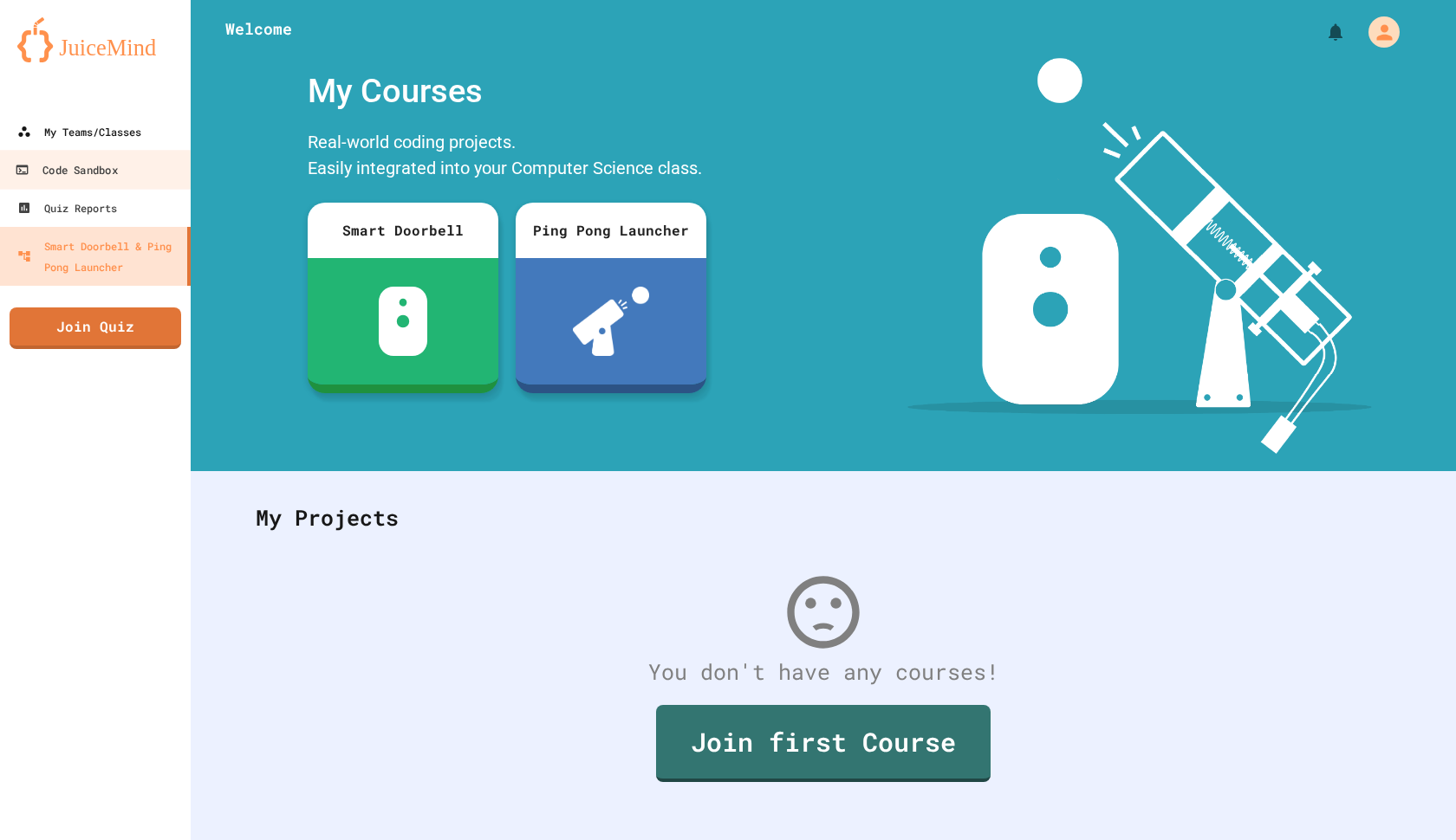
click at [123, 148] on link "My Teams/Classes" at bounding box center [95, 132] width 190 height 38
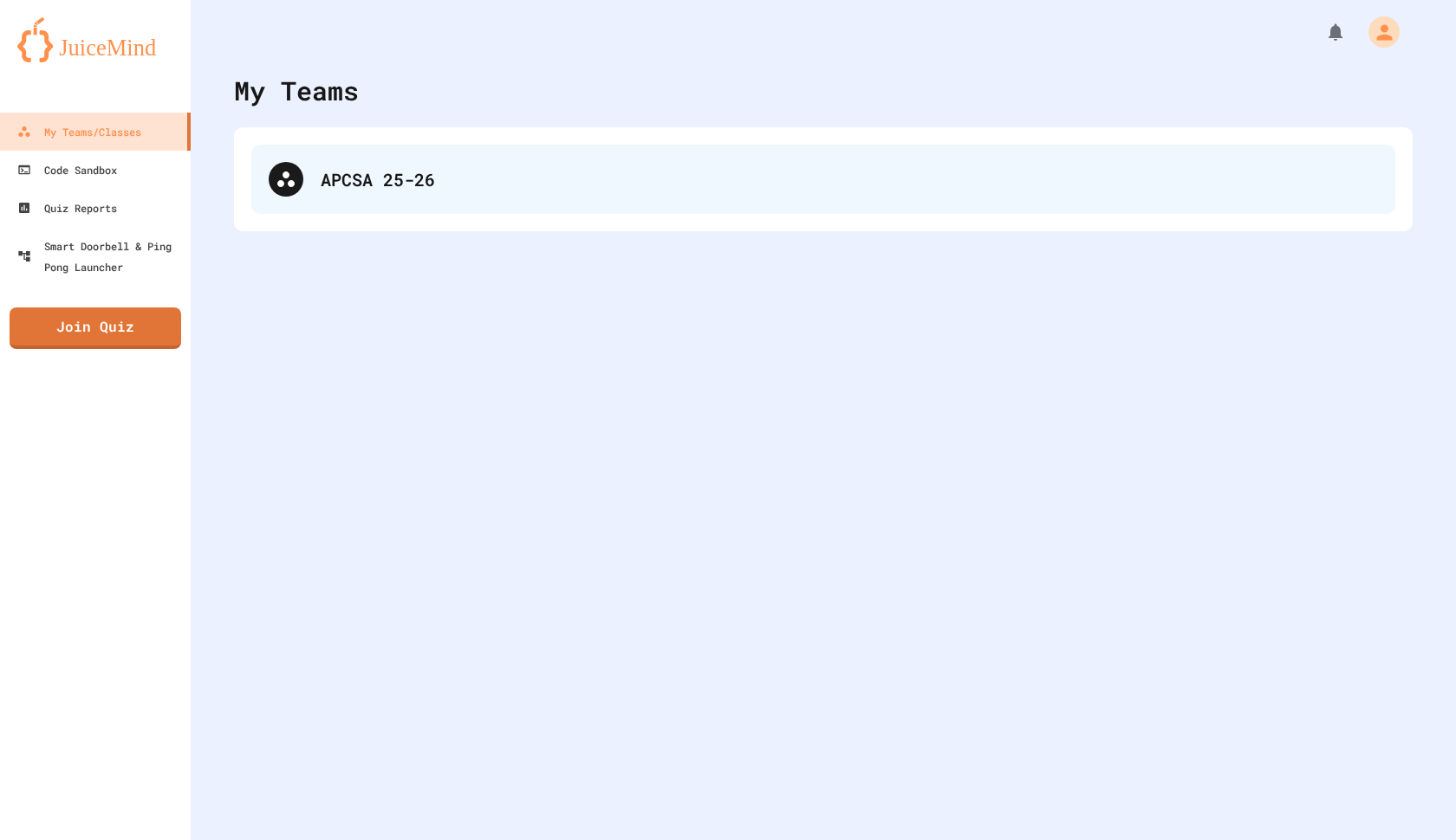
click at [307, 171] on div "APCSA 25-26" at bounding box center [823, 179] width 1144 height 69
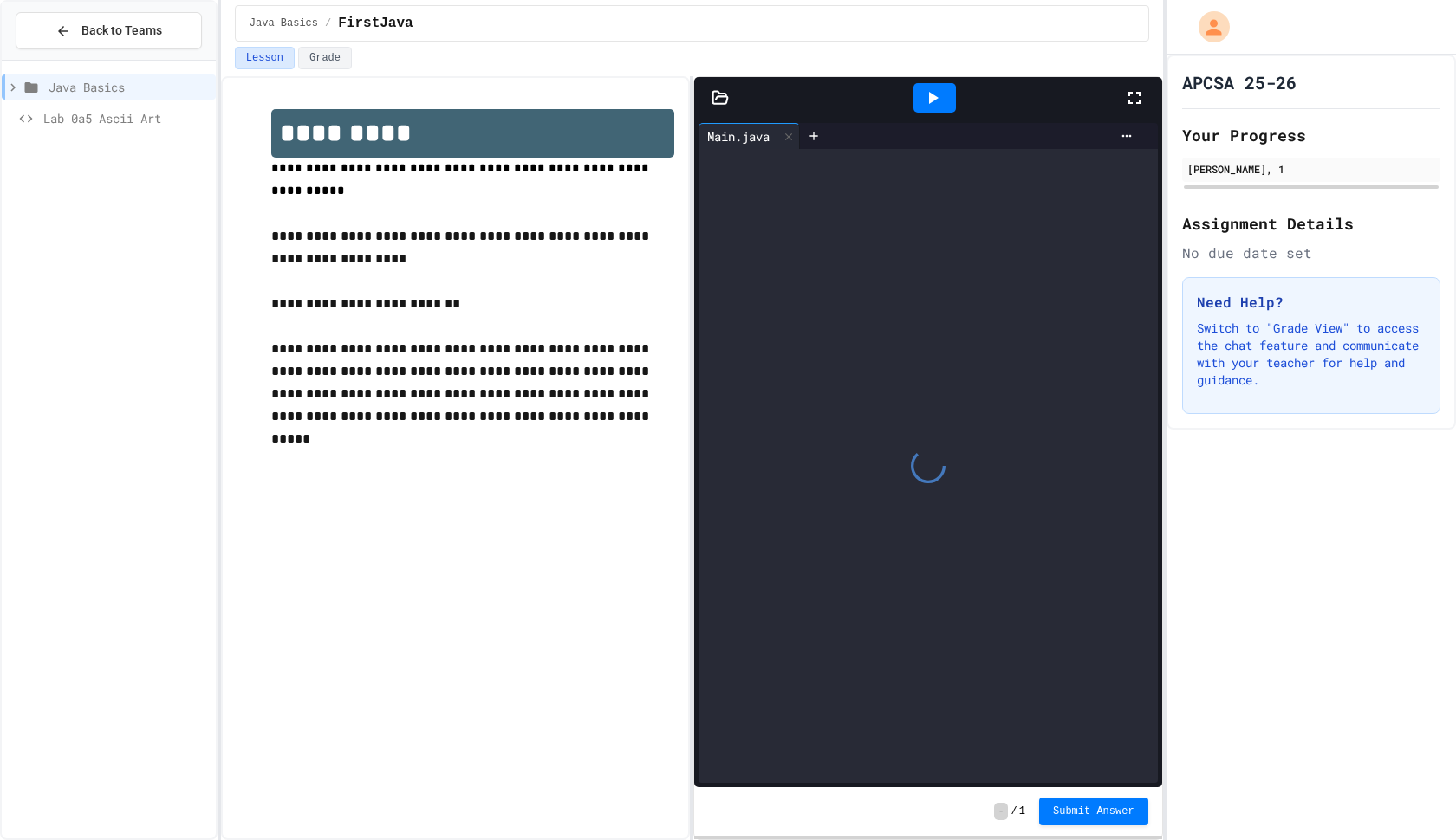
click at [922, 100] on div at bounding box center [934, 98] width 42 height 30
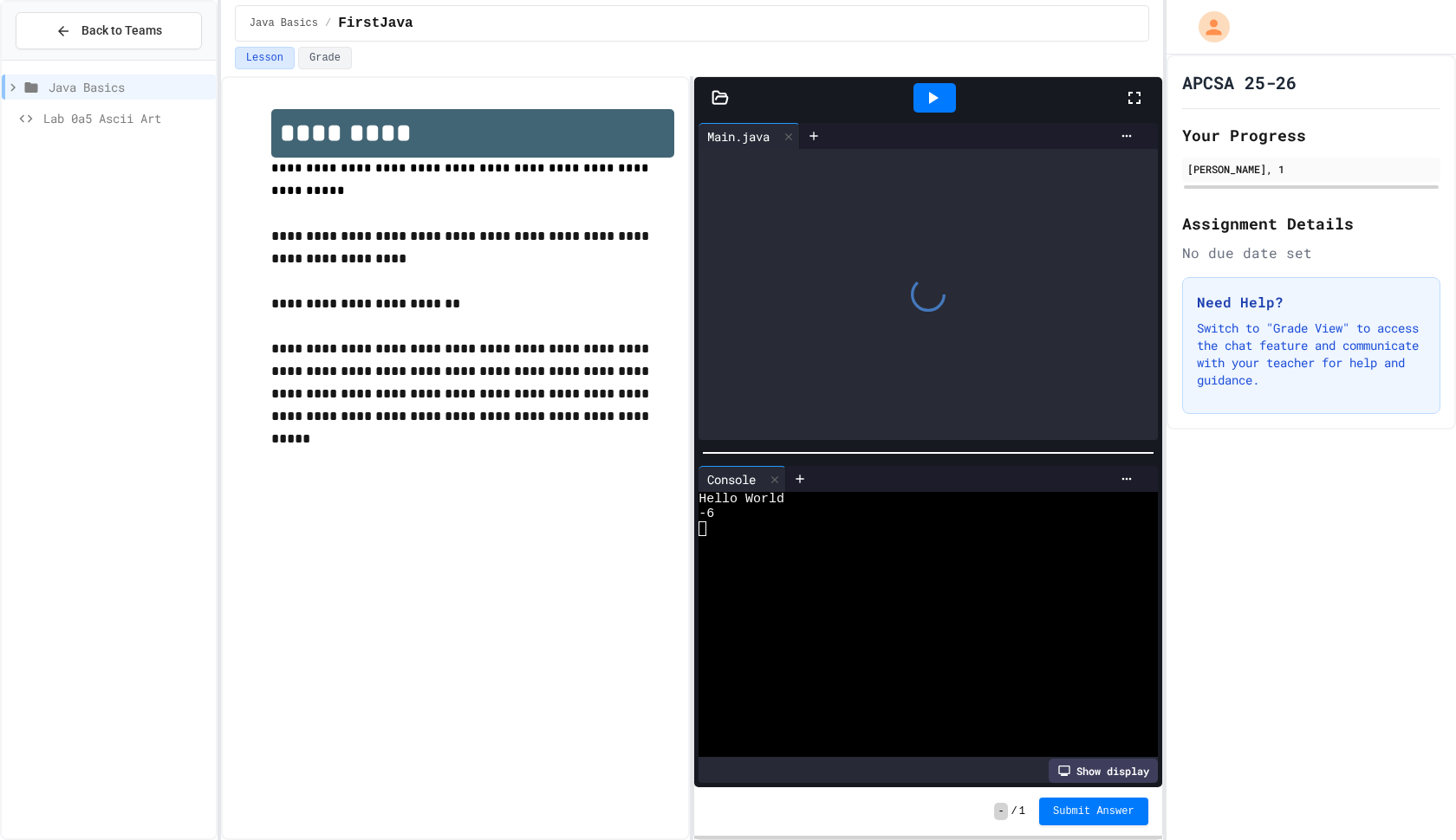
click at [1100, 772] on div "Show display" at bounding box center [1104, 770] width 109 height 24
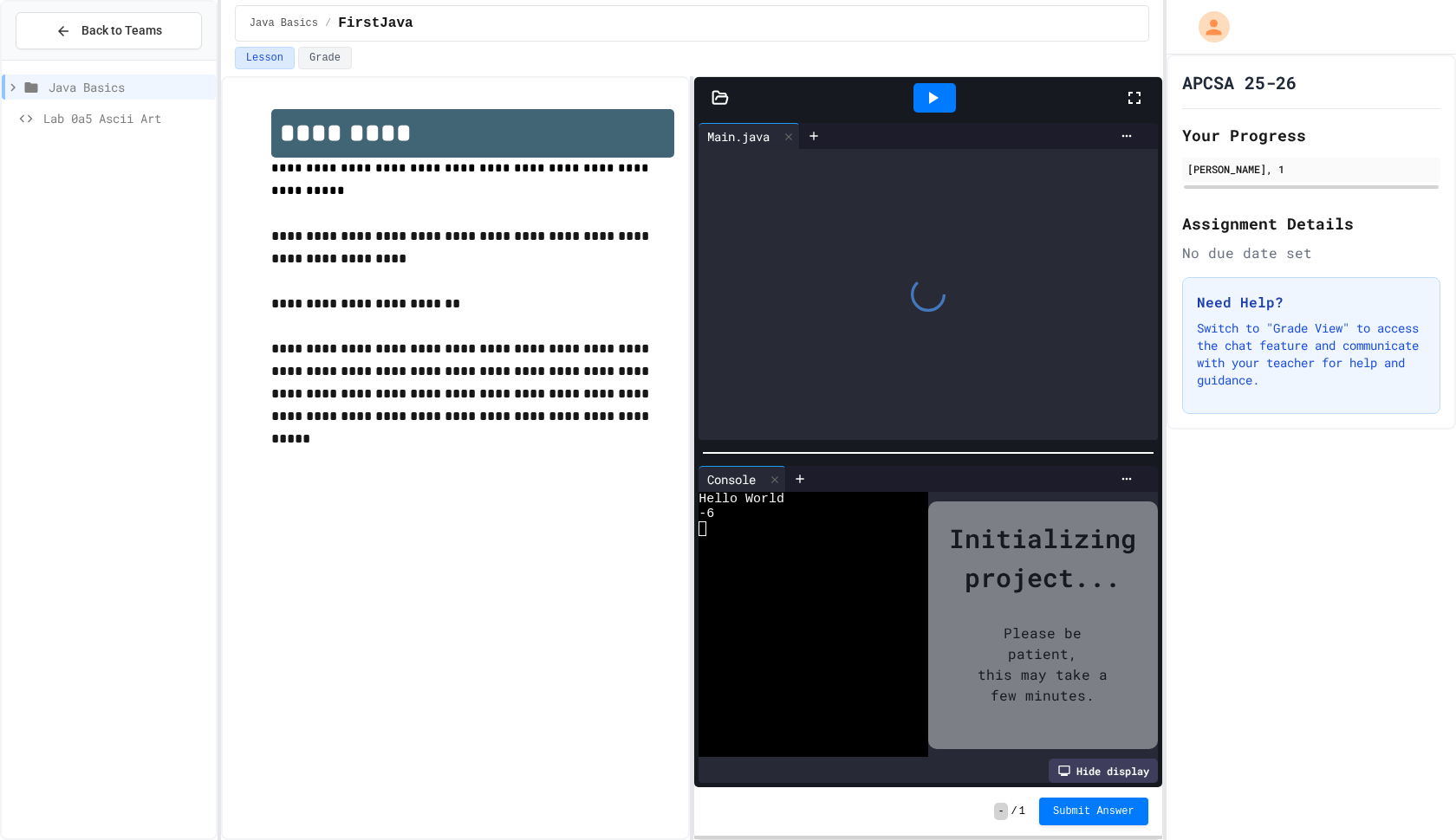
click at [1100, 771] on div "Hide display" at bounding box center [1104, 770] width 109 height 24
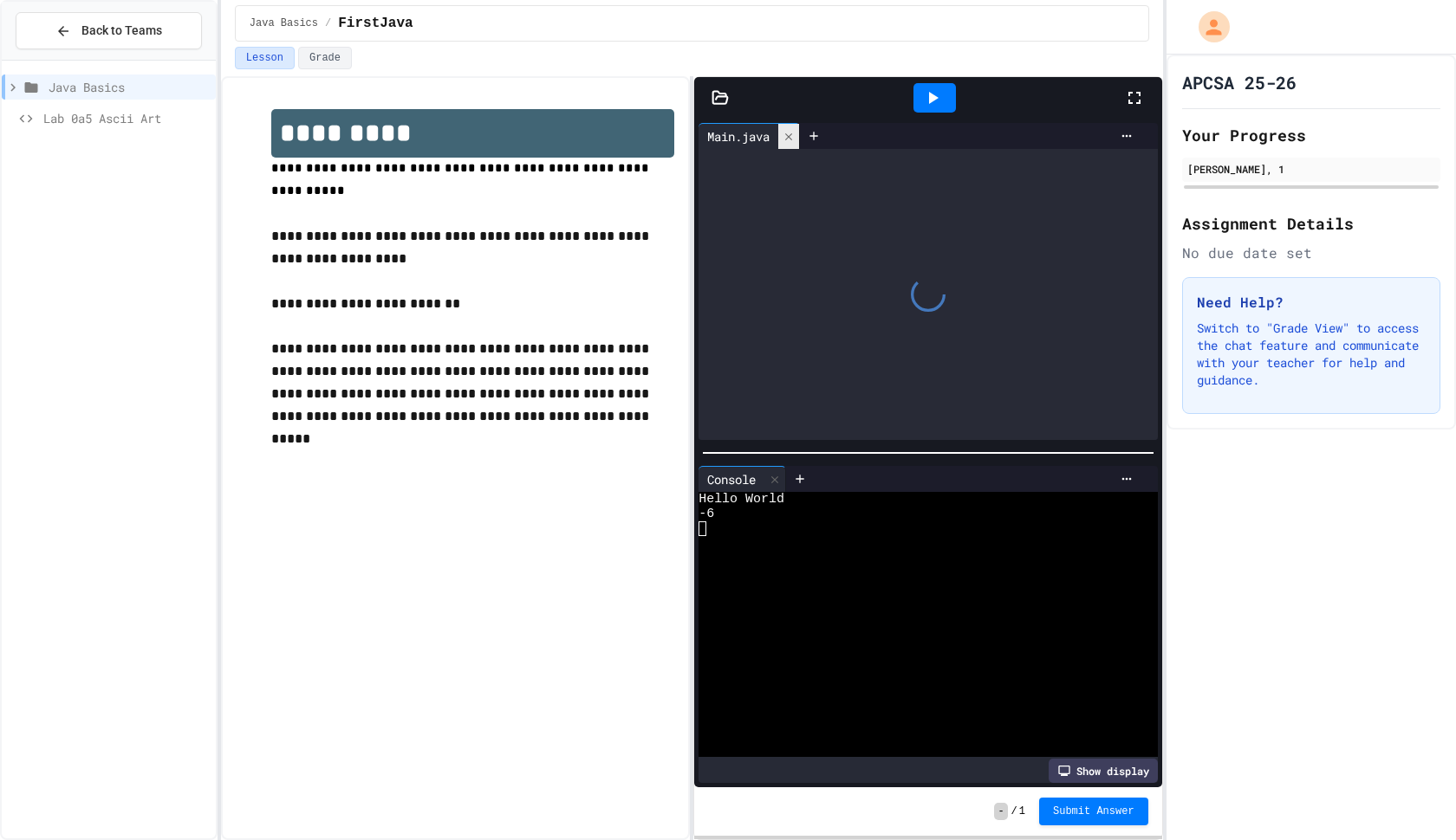
click at [795, 135] on icon at bounding box center [789, 137] width 12 height 12
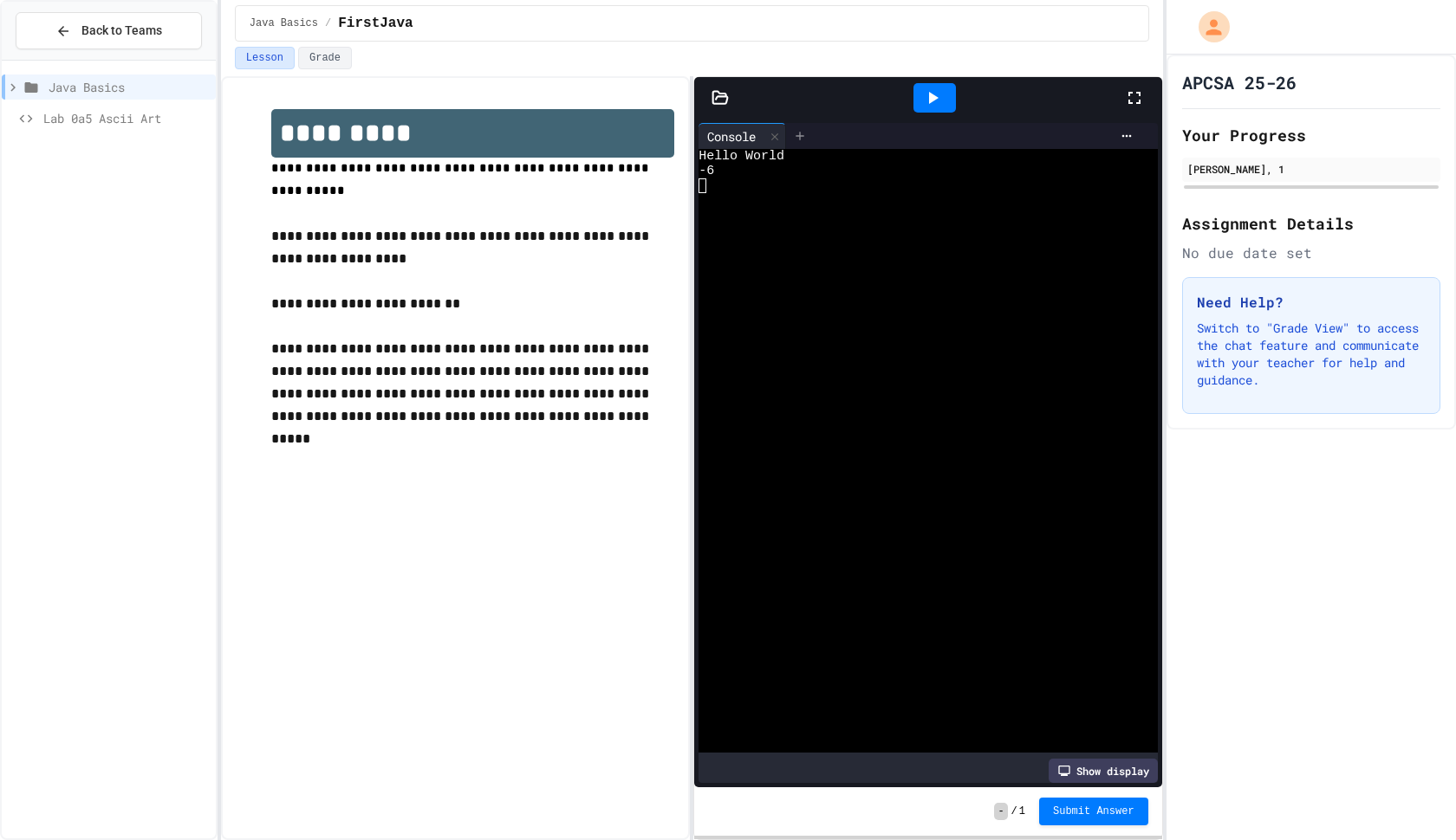
click at [806, 139] on icon at bounding box center [799, 136] width 13 height 13
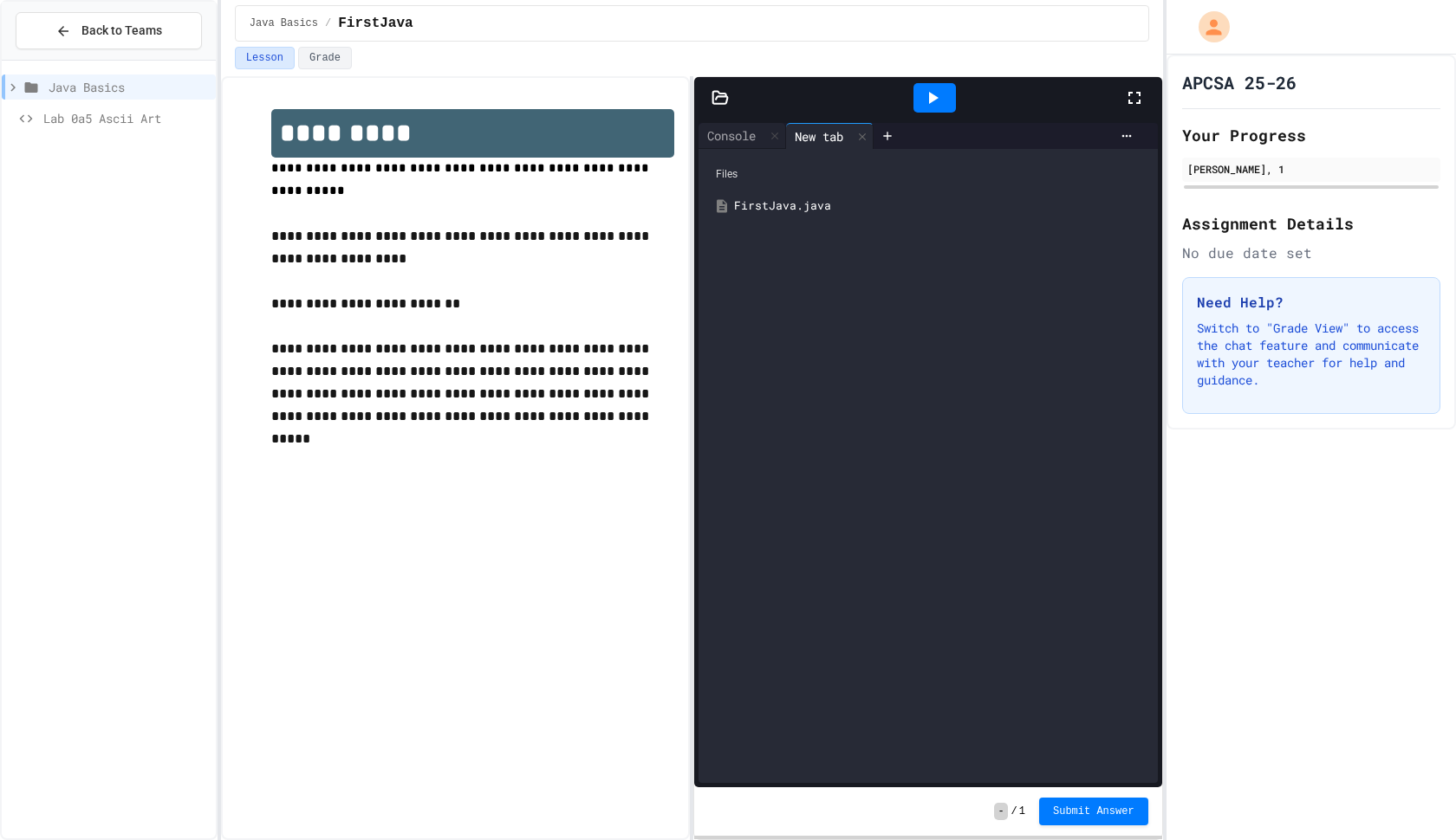
click at [779, 210] on div "FirstJava.java" at bounding box center [940, 206] width 413 height 17
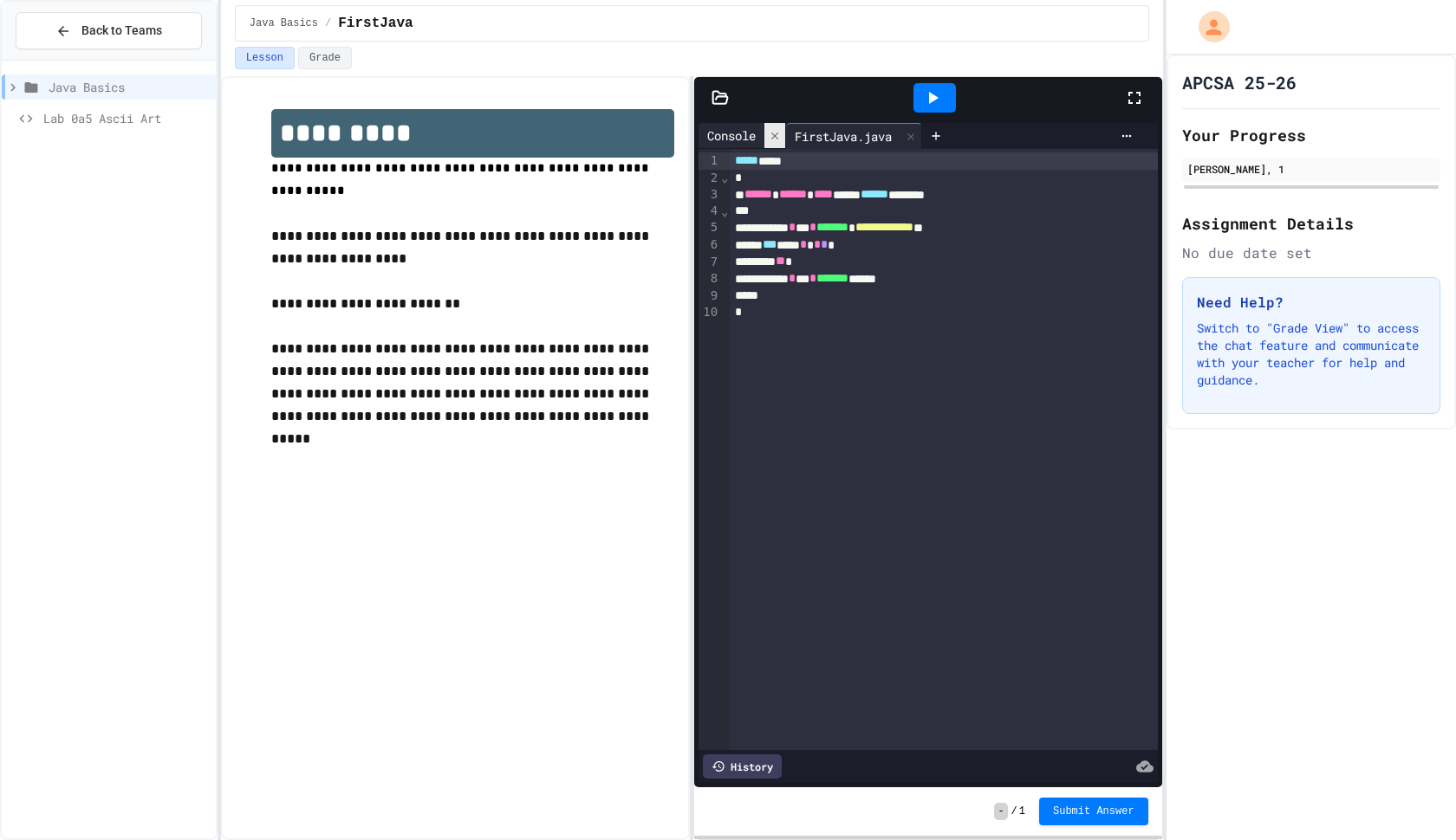
click at [774, 133] on icon at bounding box center [774, 136] width 12 height 12
click at [915, 751] on div "History" at bounding box center [928, 766] width 459 height 33
click at [1133, 105] on icon at bounding box center [1134, 98] width 21 height 21
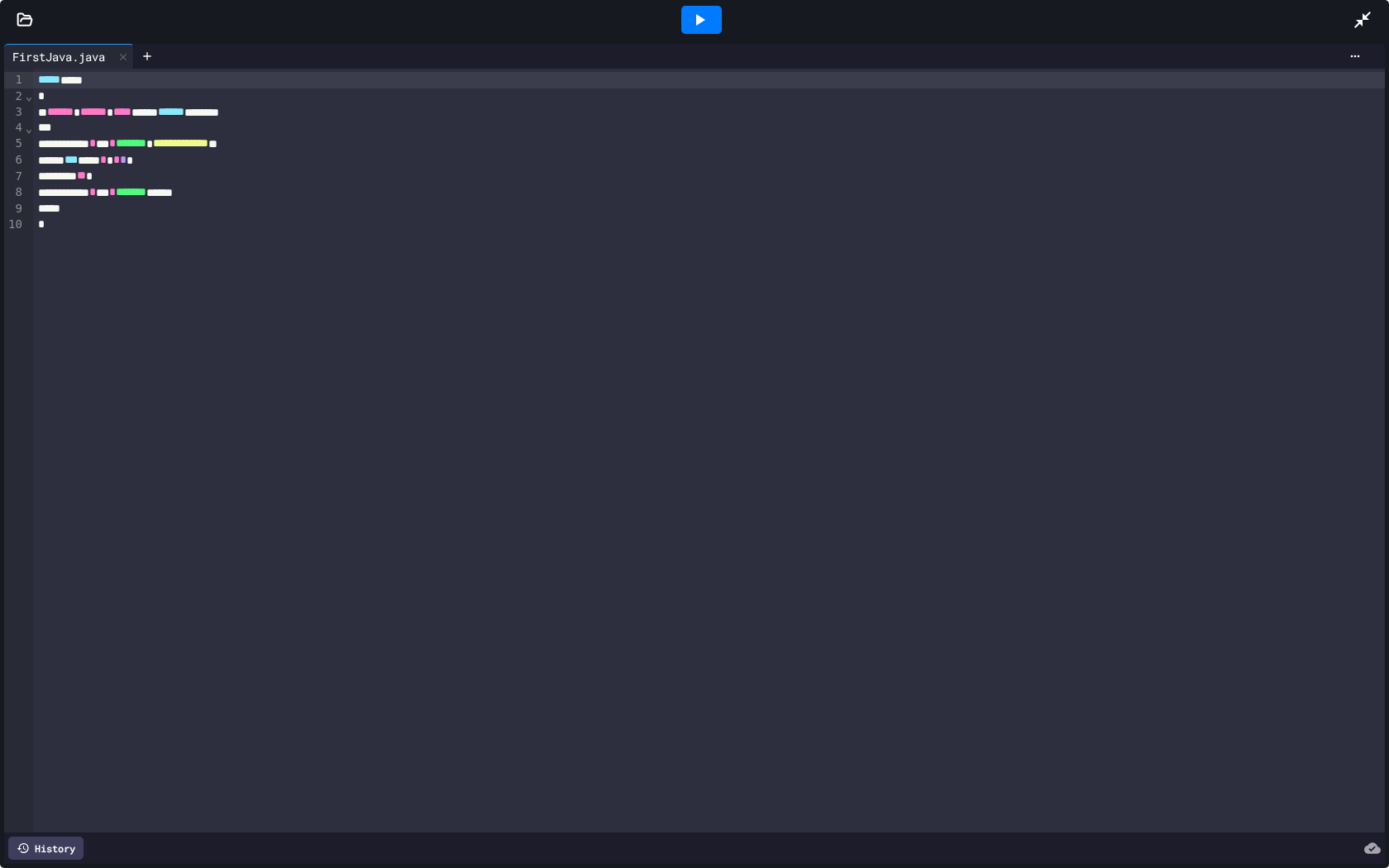
click at [1376, 800] on icon at bounding box center [1373, 848] width 16 height 11
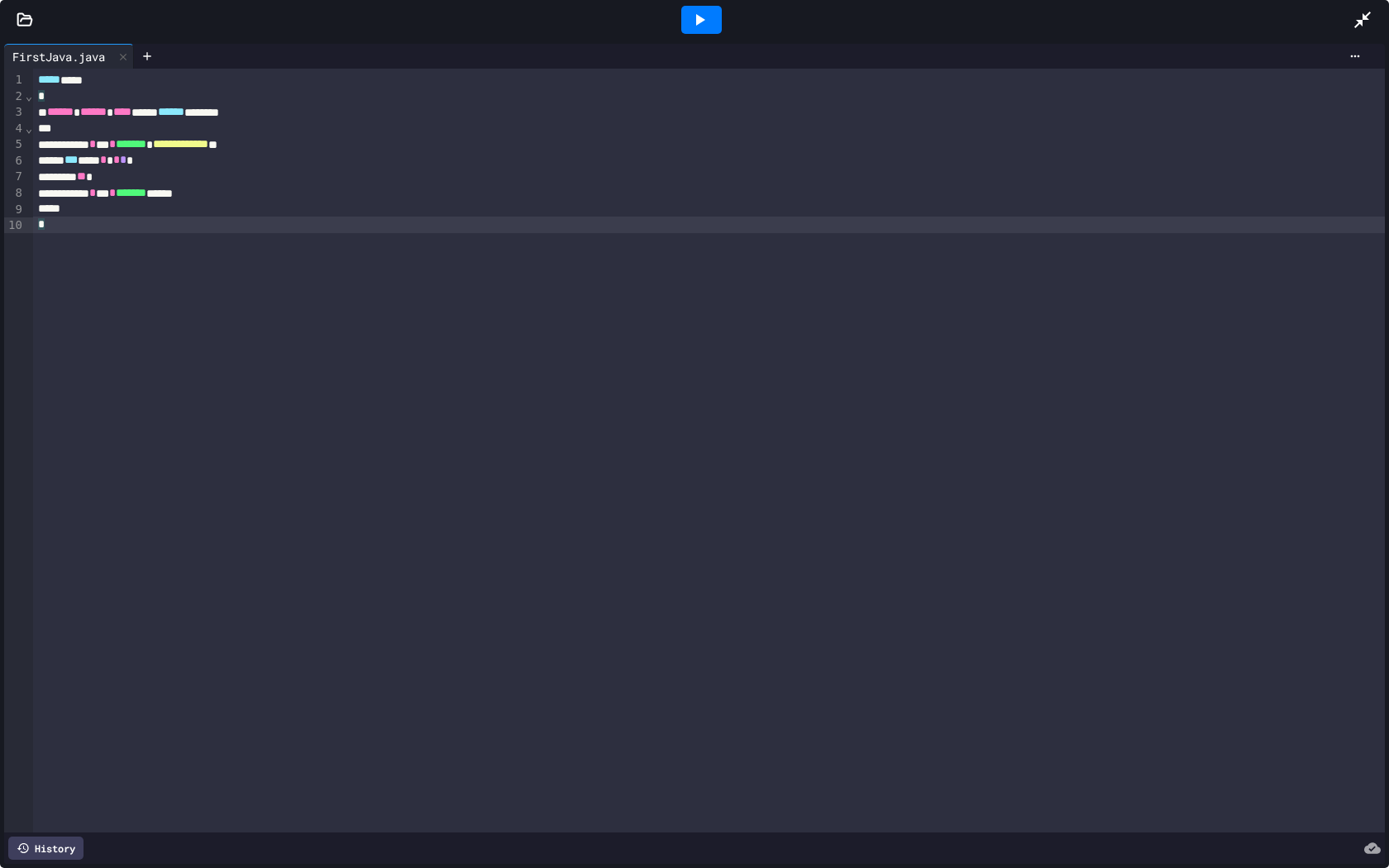
drag, startPoint x: 394, startPoint y: 831, endPoint x: 403, endPoint y: 692, distance: 139.3
click at [403, 692] on div "**********" at bounding box center [709, 450] width 1352 height 764
click at [27, 25] on icon at bounding box center [25, 18] width 14 height 12
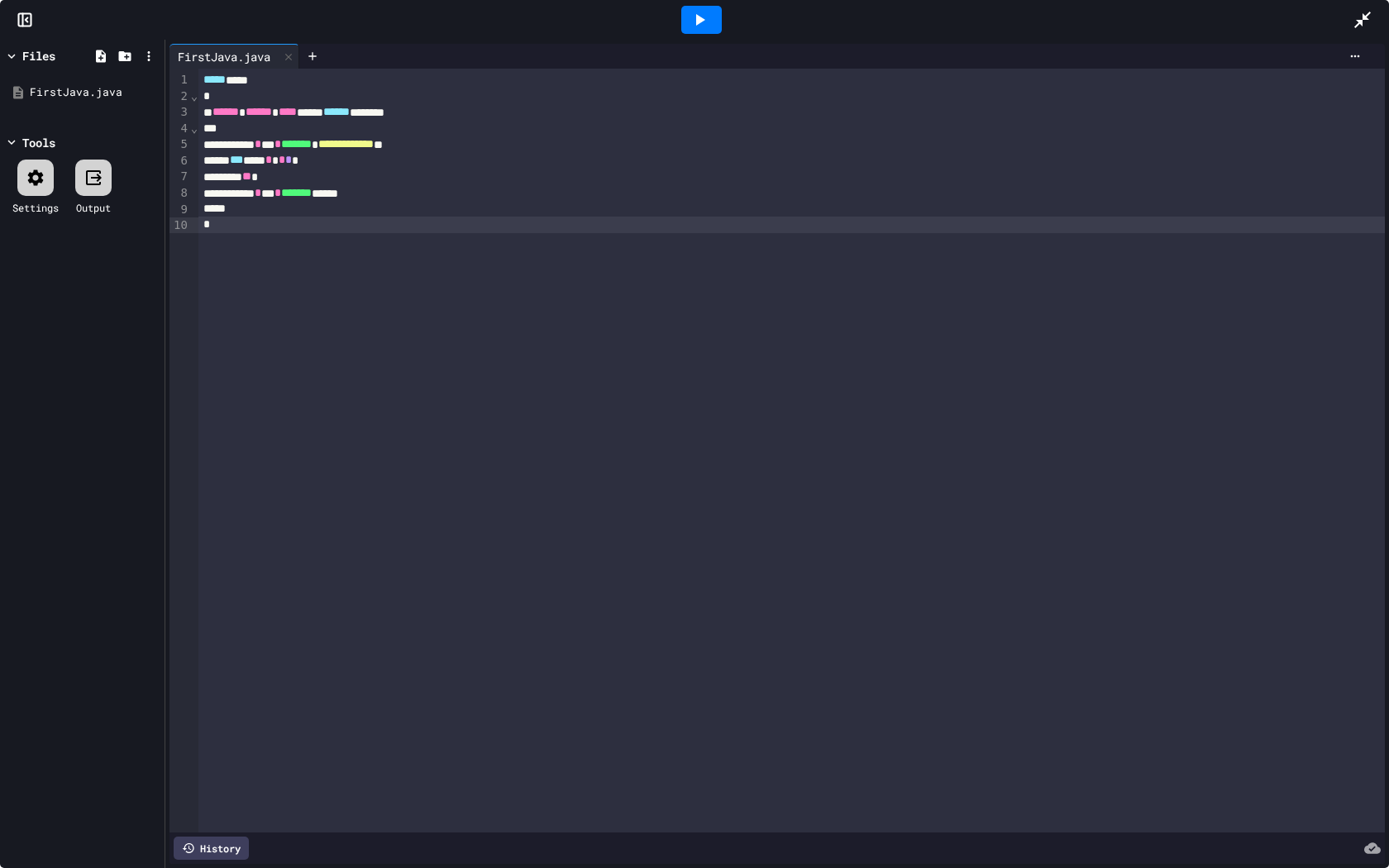
click at [39, 174] on icon at bounding box center [36, 177] width 16 height 16
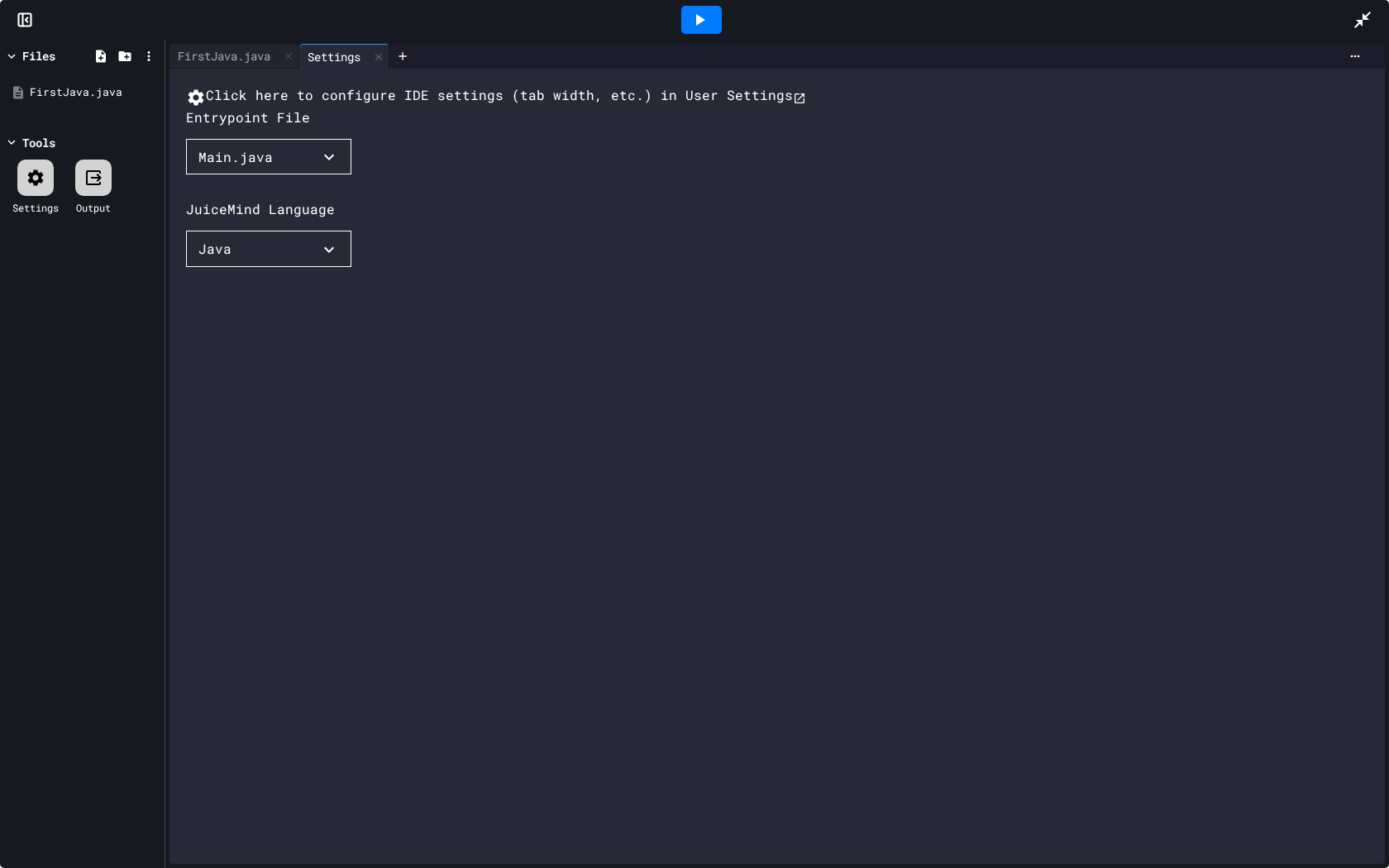
click at [197, 267] on button "Java" at bounding box center [268, 249] width 165 height 37
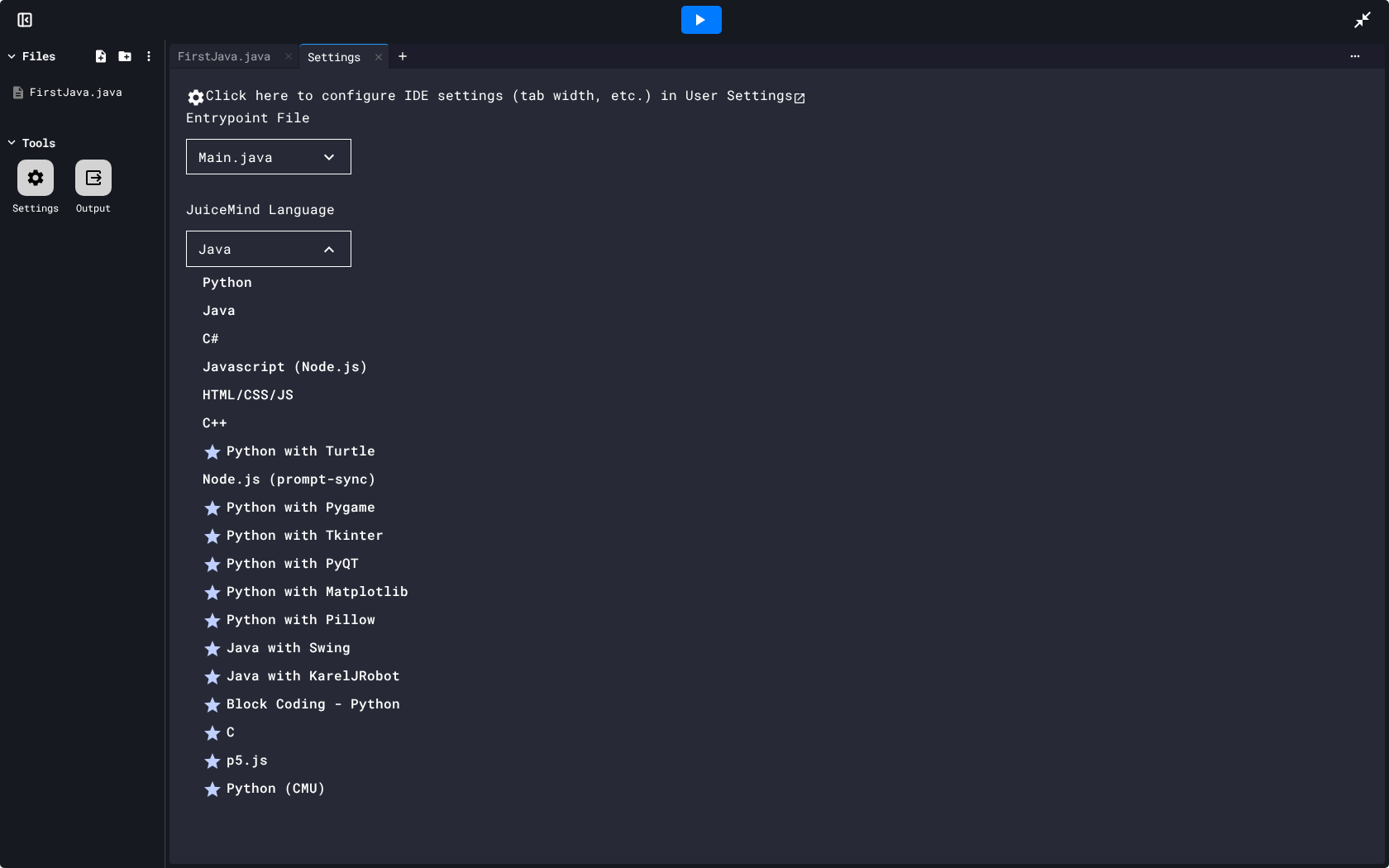
click at [408, 268] on div at bounding box center [298, 268] width 223 height 0
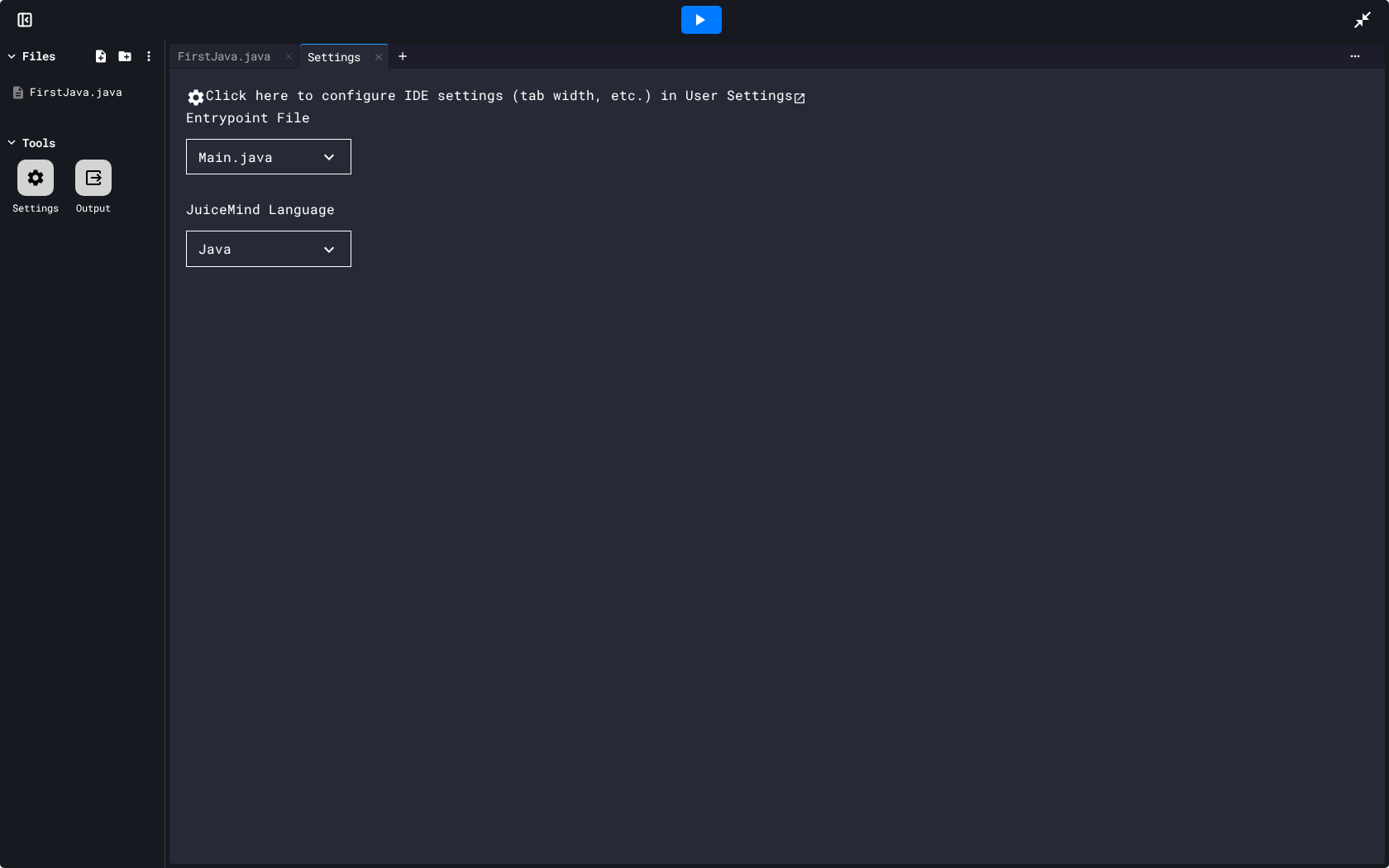
click at [304, 175] on button "Main.java" at bounding box center [268, 157] width 165 height 37
click at [319, 176] on div at bounding box center [252, 176] width 132 height 0
click at [215, 57] on div "FirstJava.java" at bounding box center [225, 56] width 110 height 17
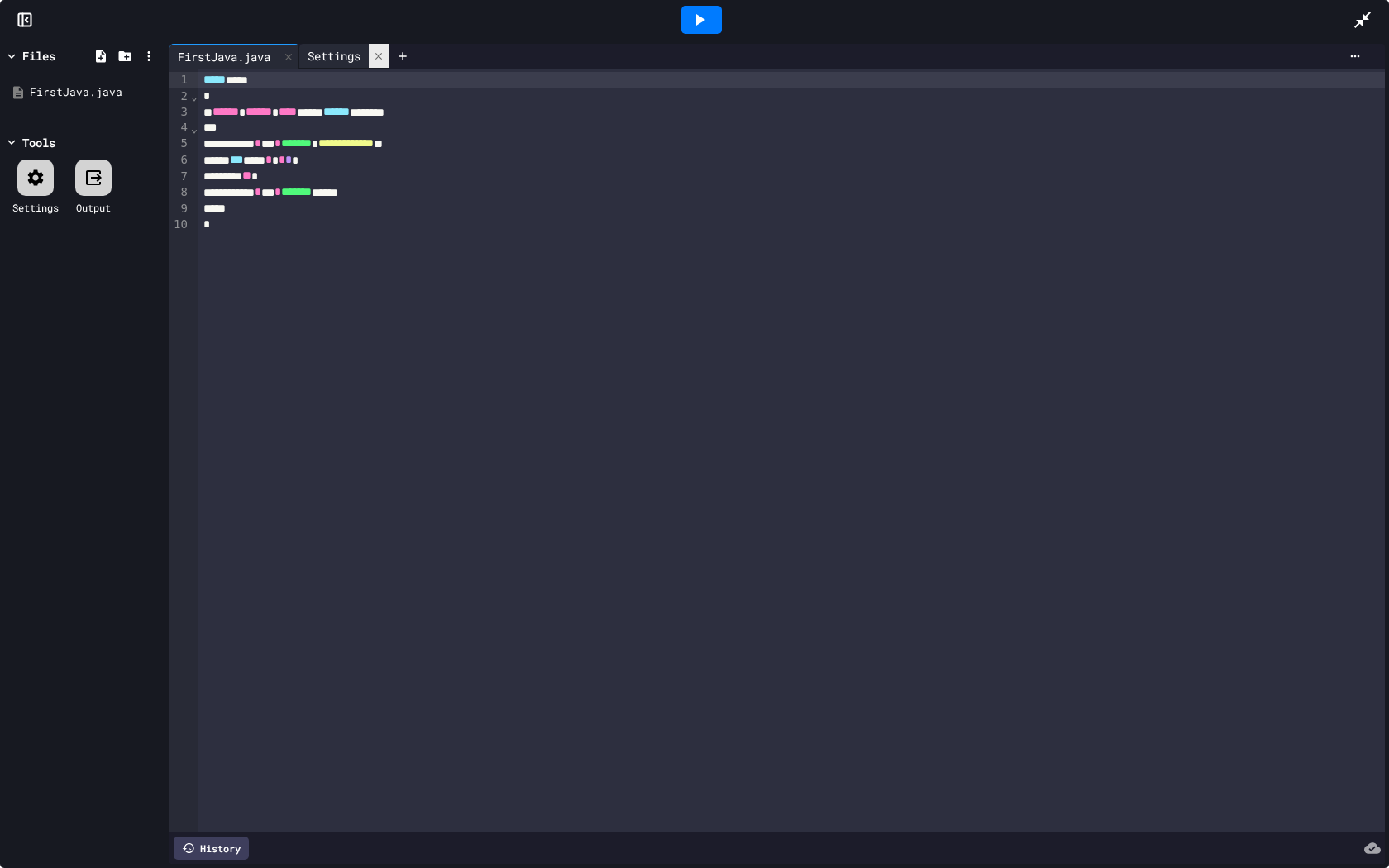
click at [382, 57] on icon at bounding box center [378, 55] width 6 height 6
click at [84, 182] on icon at bounding box center [93, 178] width 20 height 20
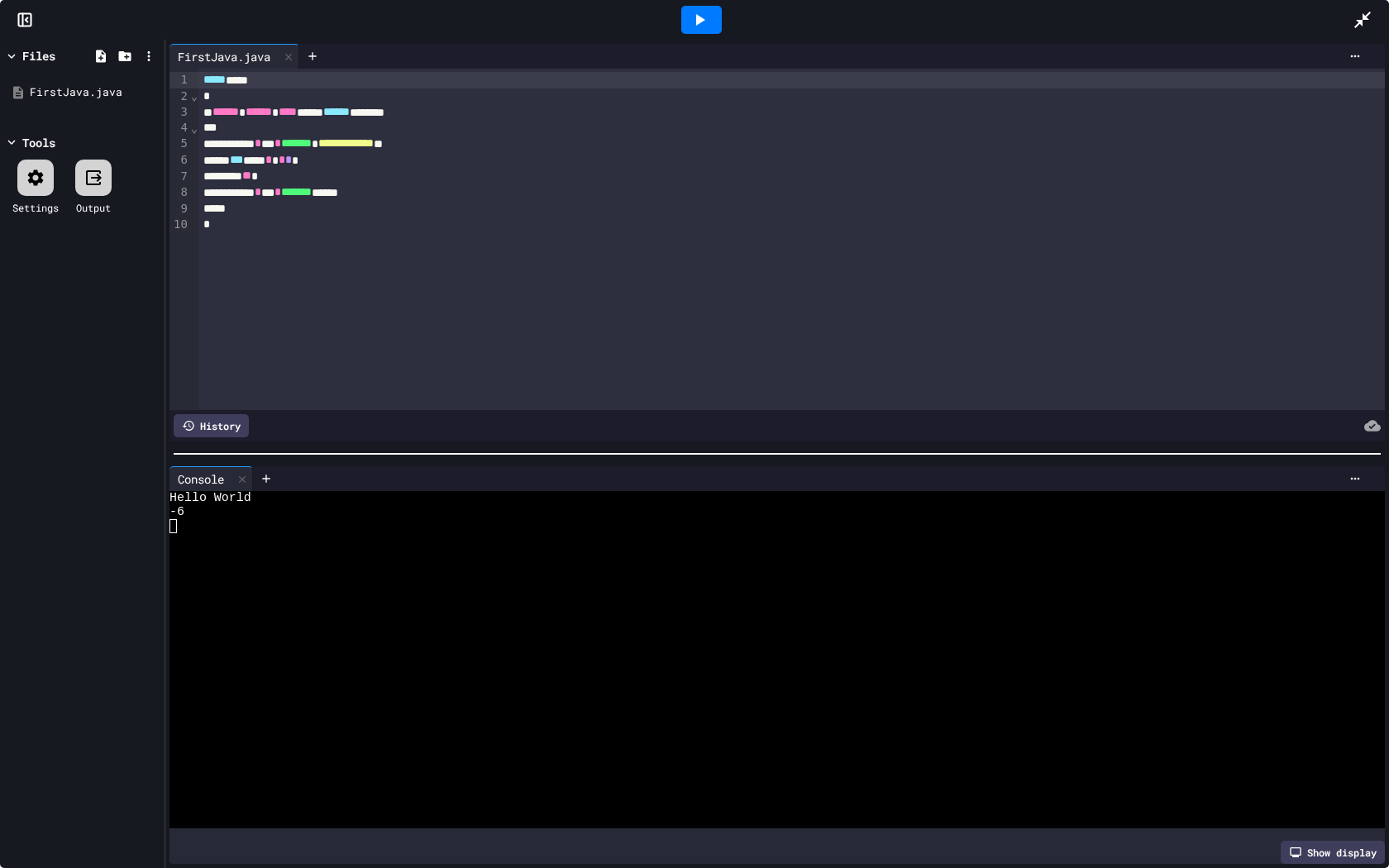
click at [700, 19] on icon at bounding box center [700, 19] width 9 height 12
click at [205, 537] on div at bounding box center [769, 539] width 1198 height 14
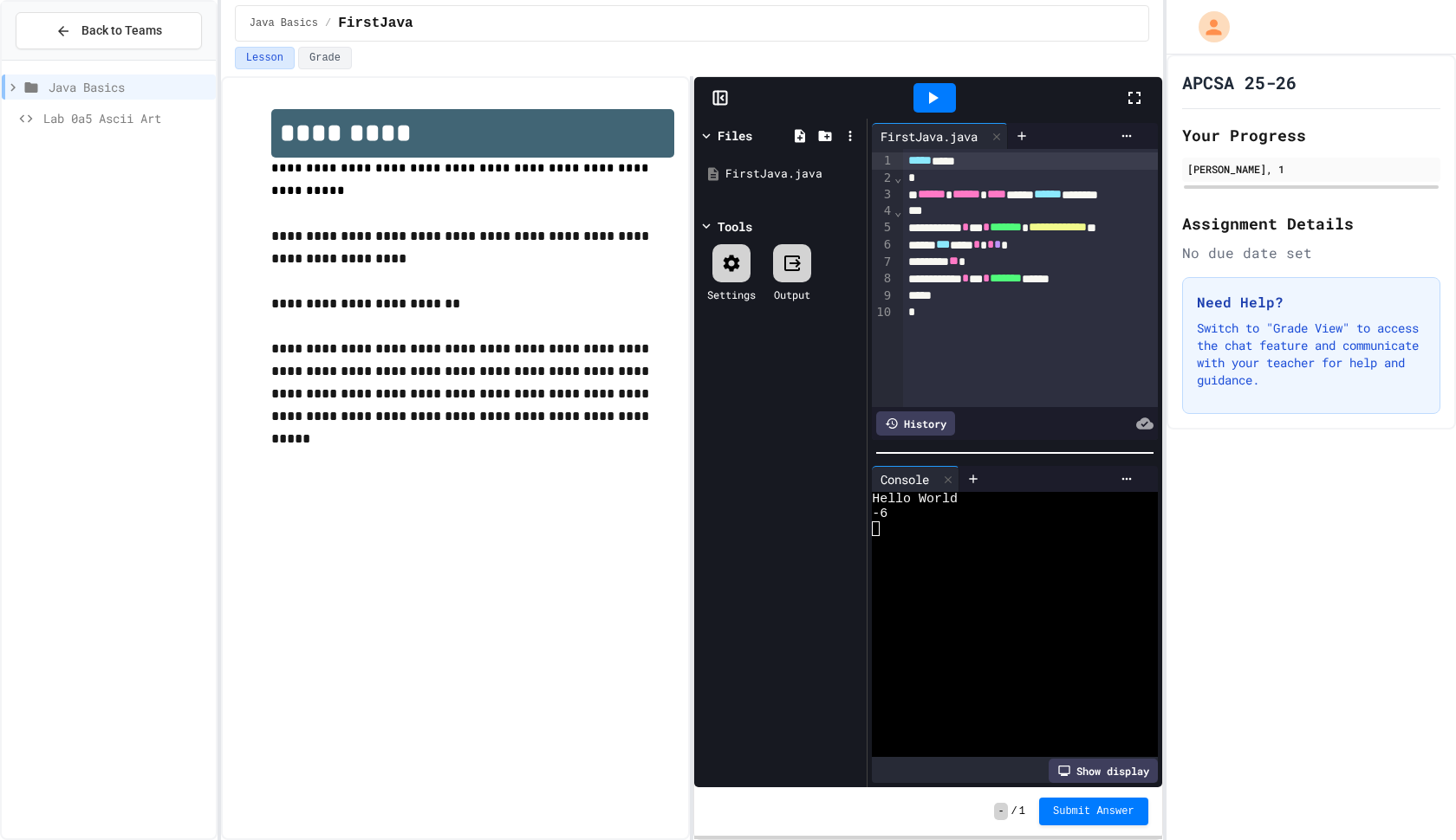
click at [1142, 107] on icon at bounding box center [1134, 98] width 21 height 21
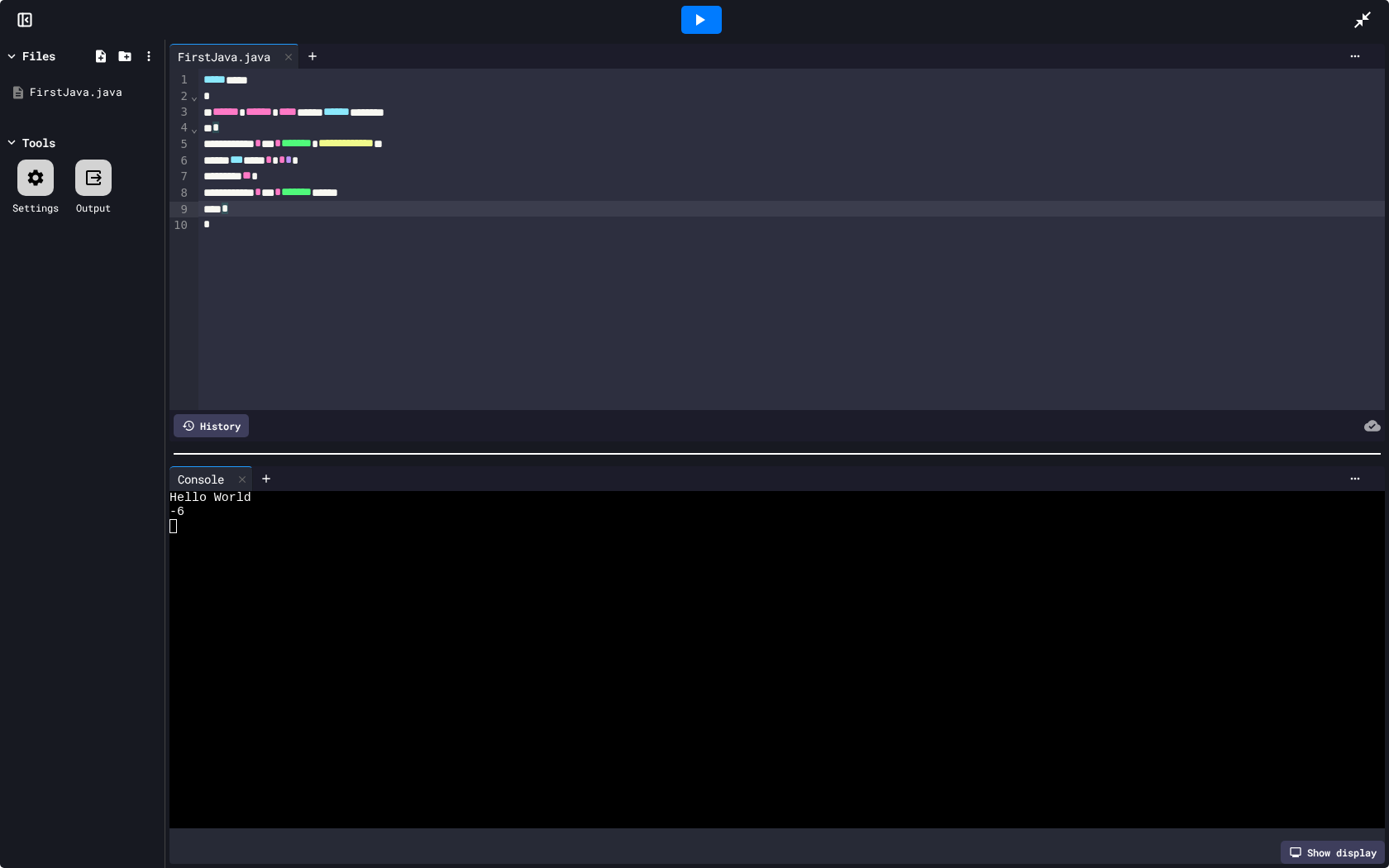
click at [256, 210] on div "*" at bounding box center [791, 208] width 1186 height 16
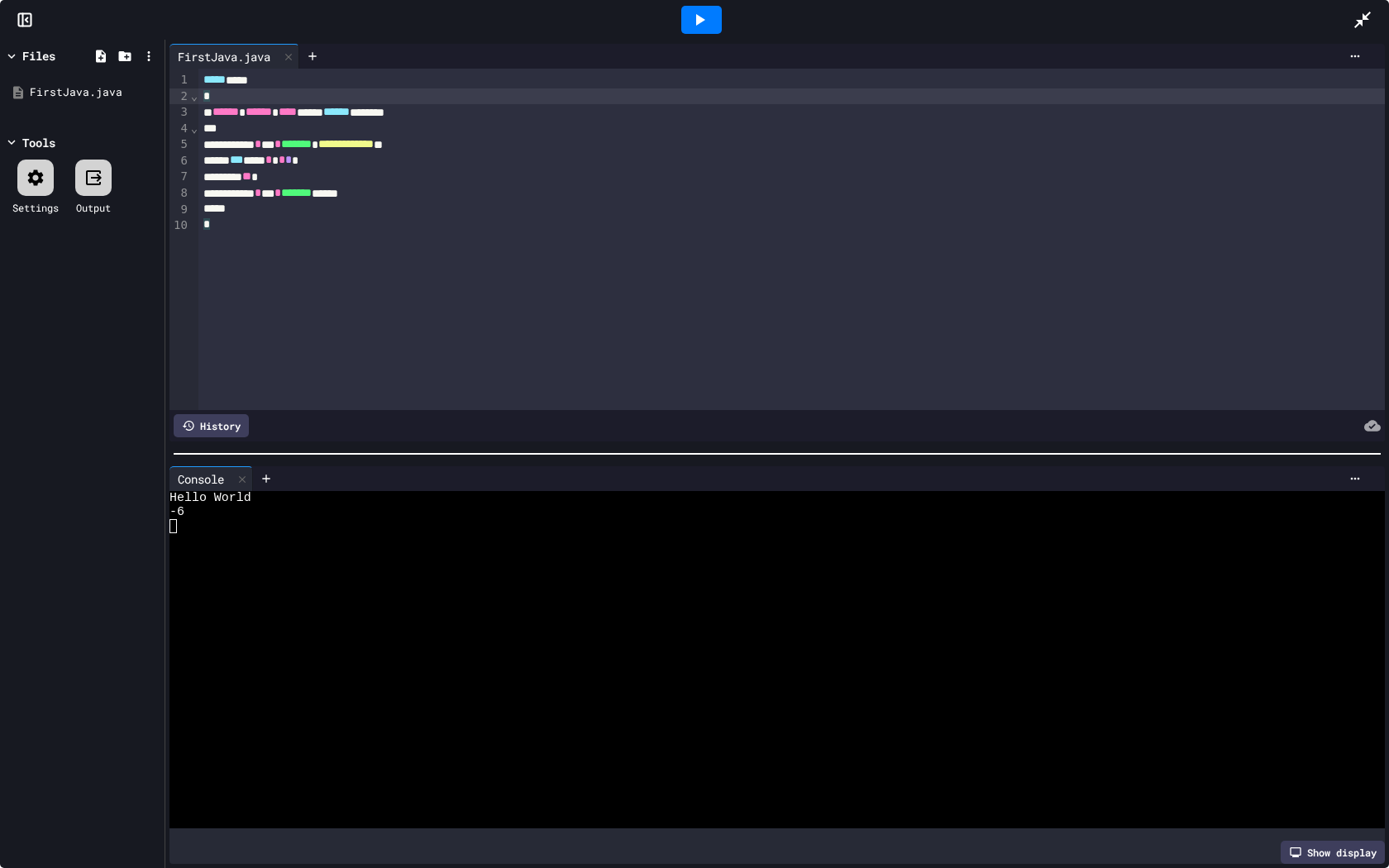
click at [228, 96] on div "*" at bounding box center [791, 97] width 1186 height 16
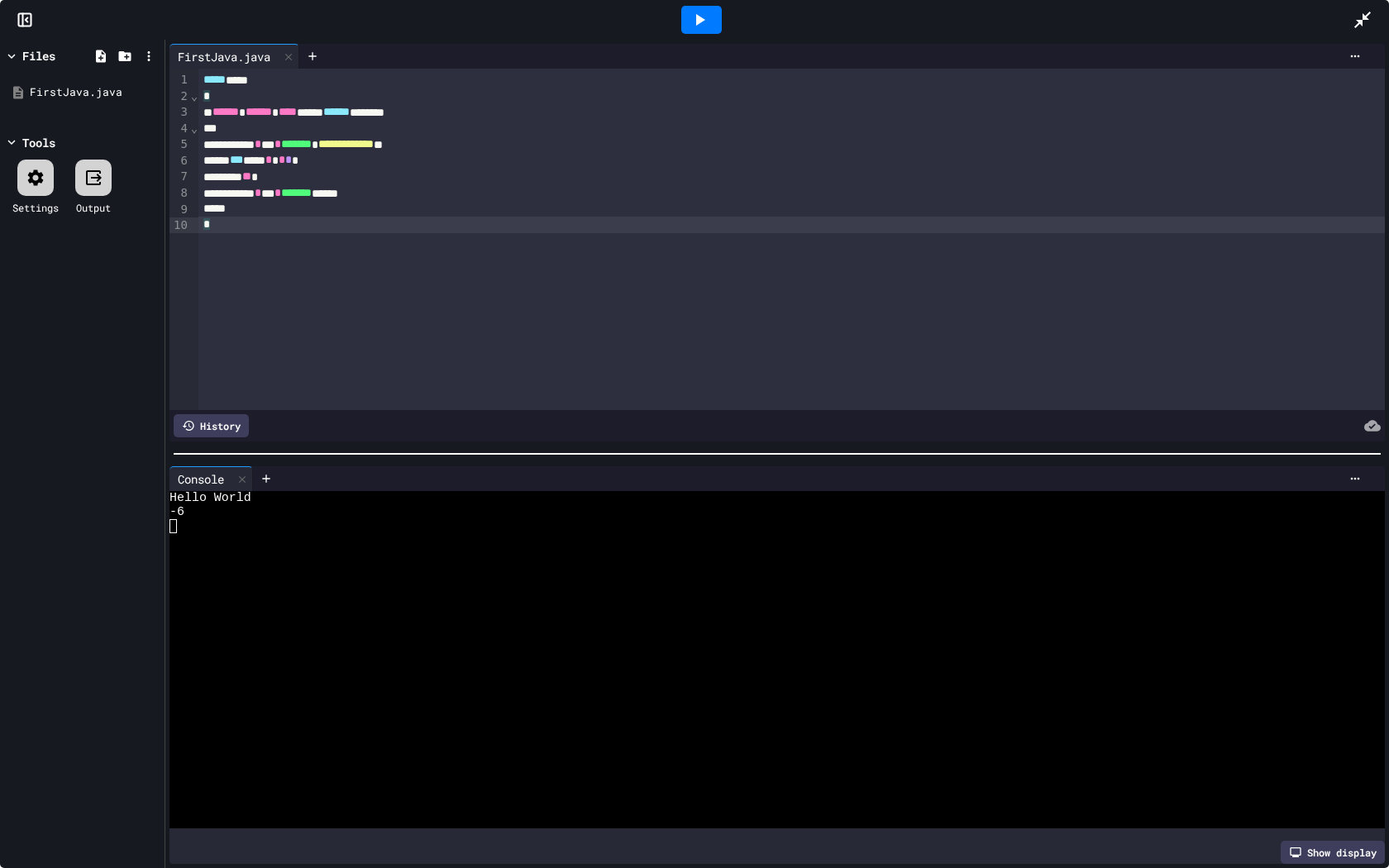
click at [229, 226] on div "*" at bounding box center [791, 225] width 1186 height 16
click at [251, 78] on div "***** ****" at bounding box center [791, 80] width 1186 height 16
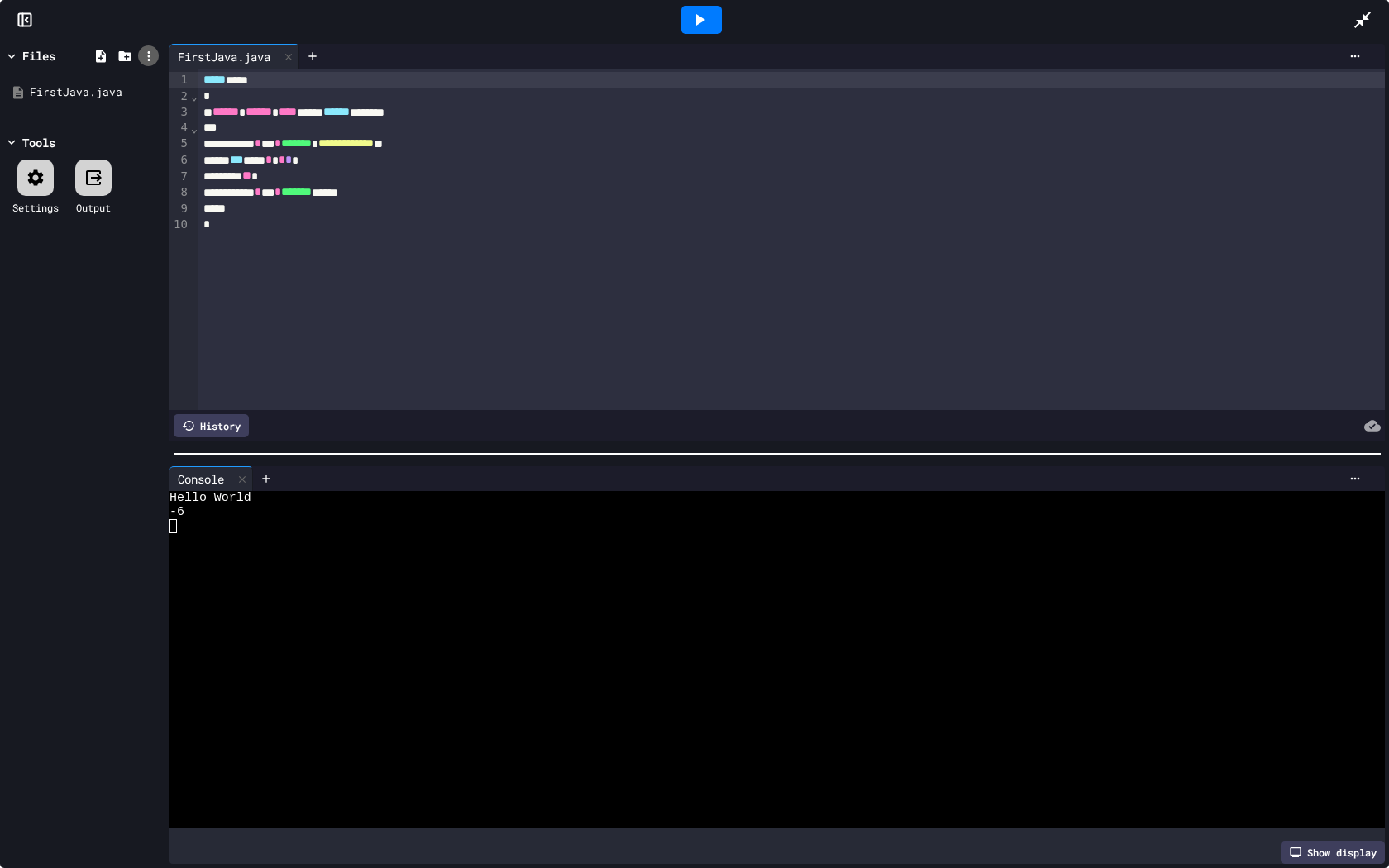
click at [156, 56] on div at bounding box center [148, 56] width 21 height 21
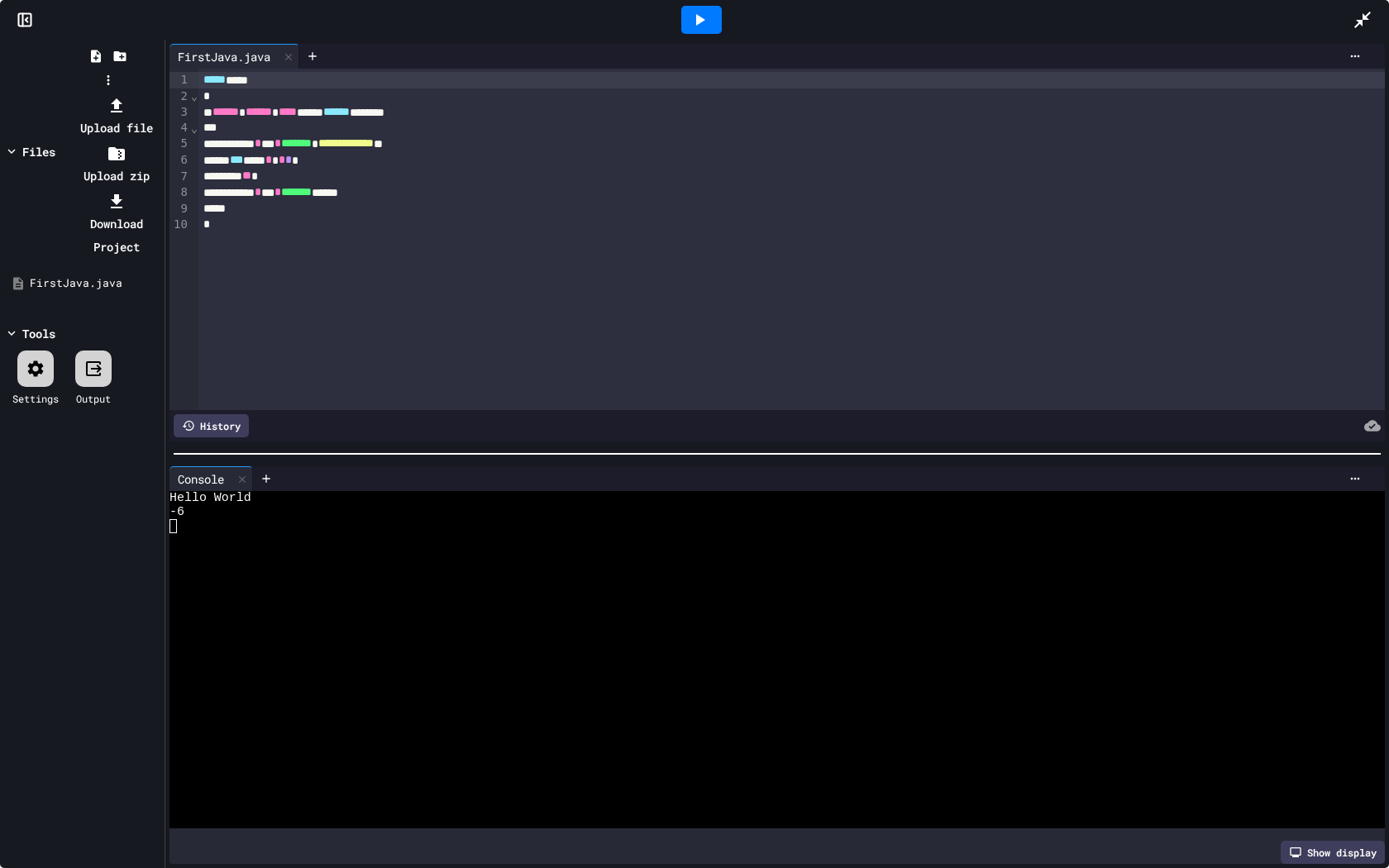
click at [68, 93] on div at bounding box center [108, 93] width 105 height 0
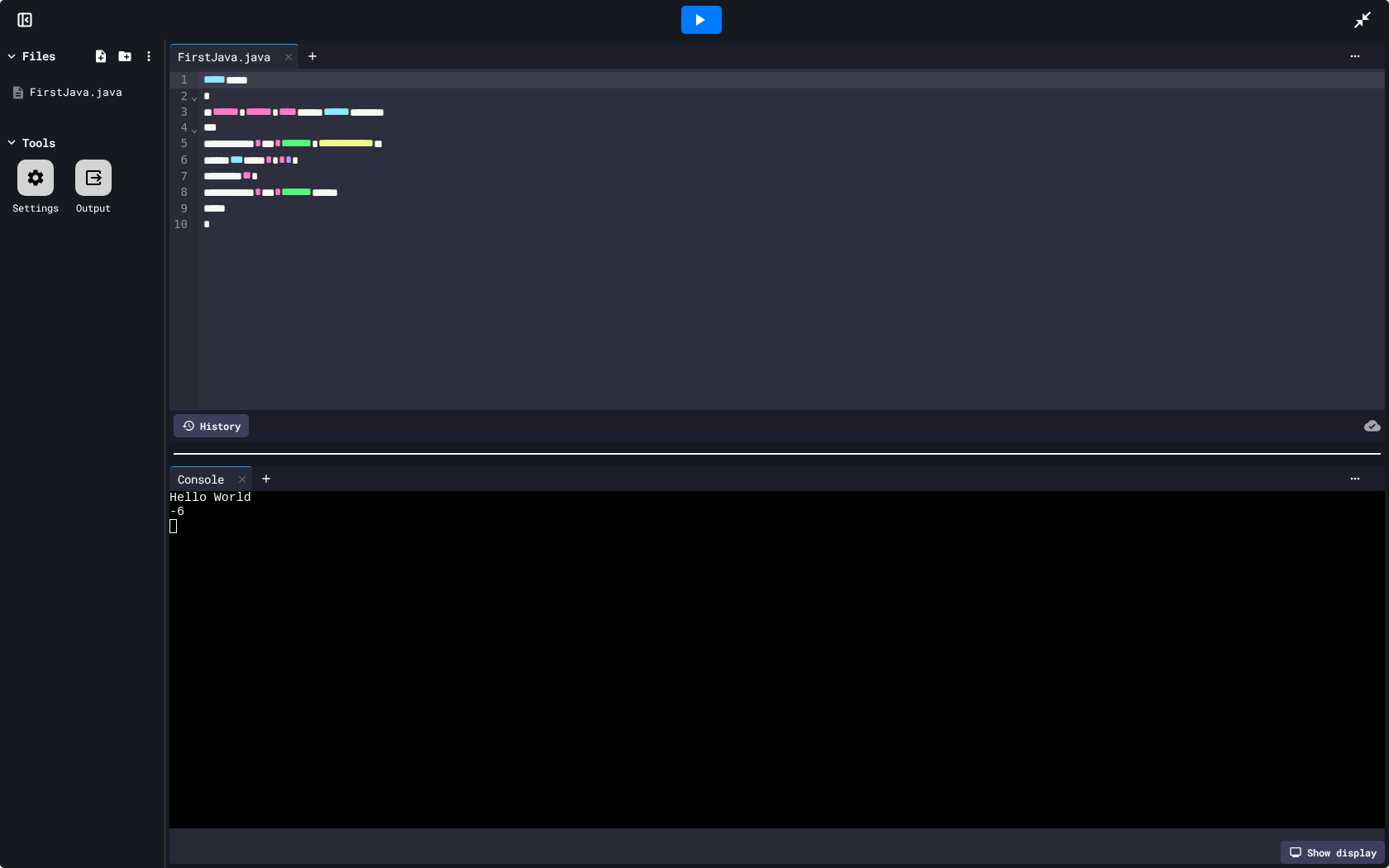
click at [1370, 16] on icon at bounding box center [1363, 20] width 20 height 20
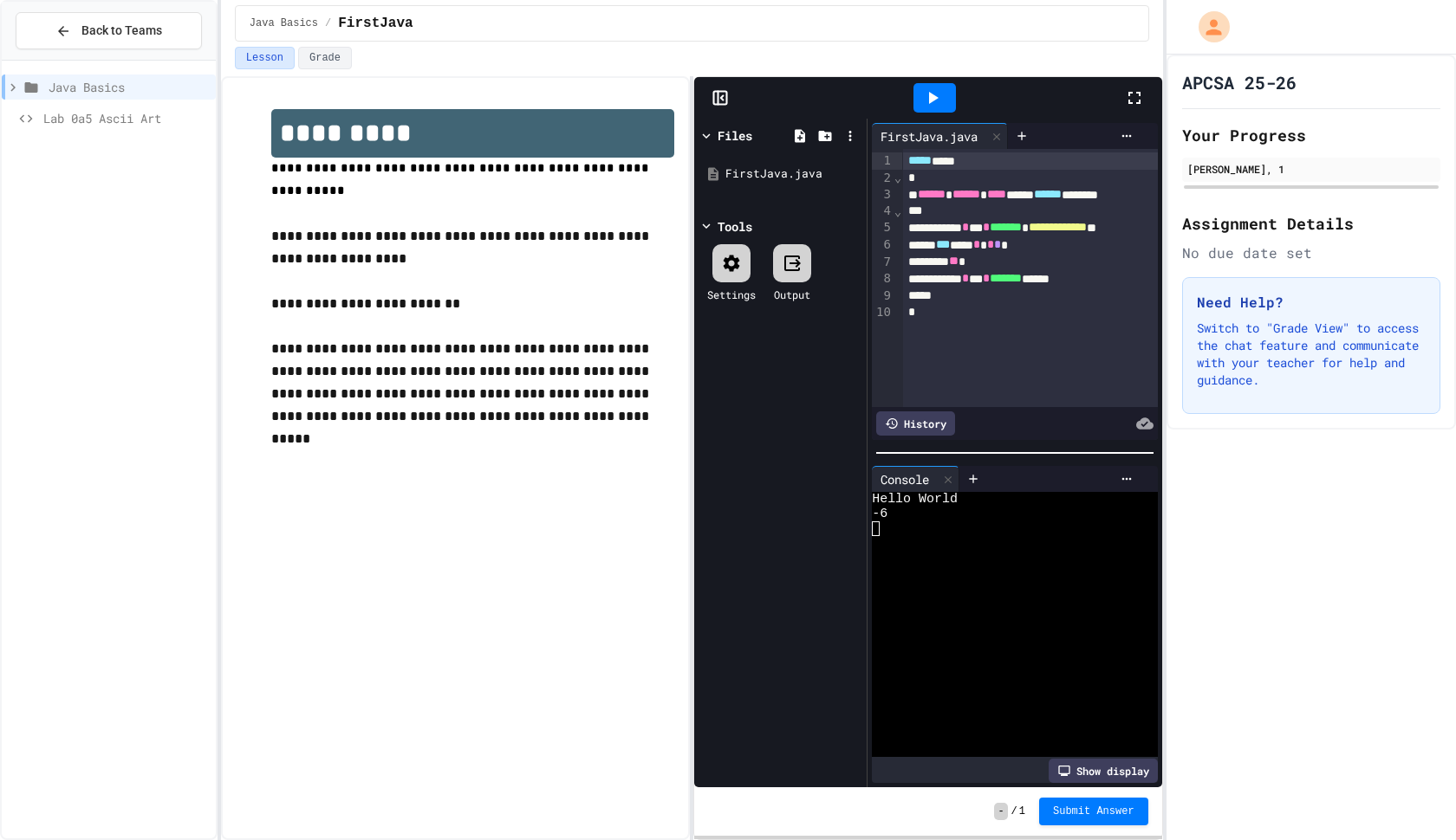
click at [325, 77] on div "**********" at bounding box center [456, 458] width 469 height 764
click at [326, 69] on button "Grade" at bounding box center [325, 58] width 54 height 23
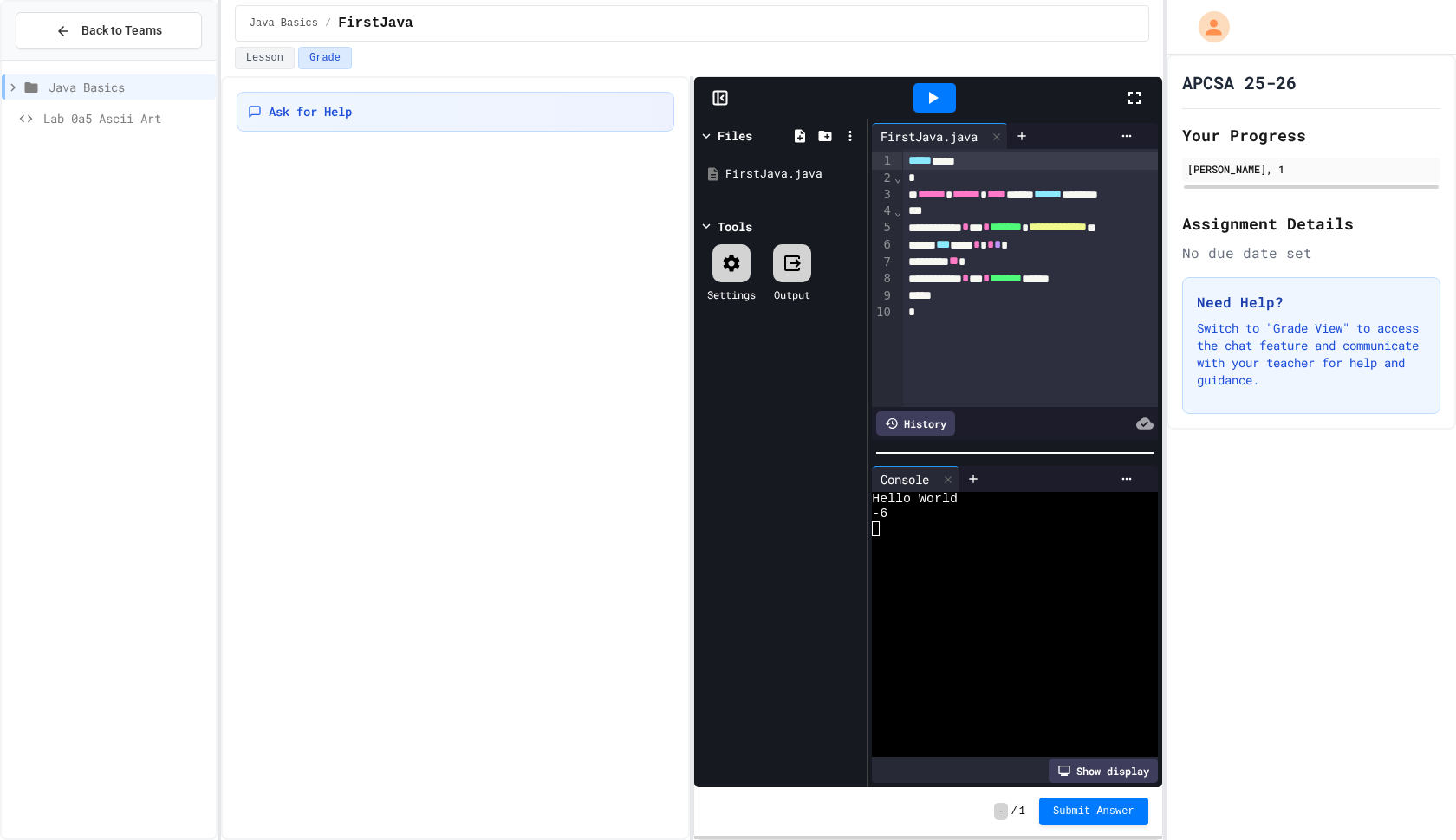
click at [327, 65] on button "Grade" at bounding box center [325, 58] width 54 height 23
click at [280, 62] on button "Lesson" at bounding box center [264, 58] width 59 height 23
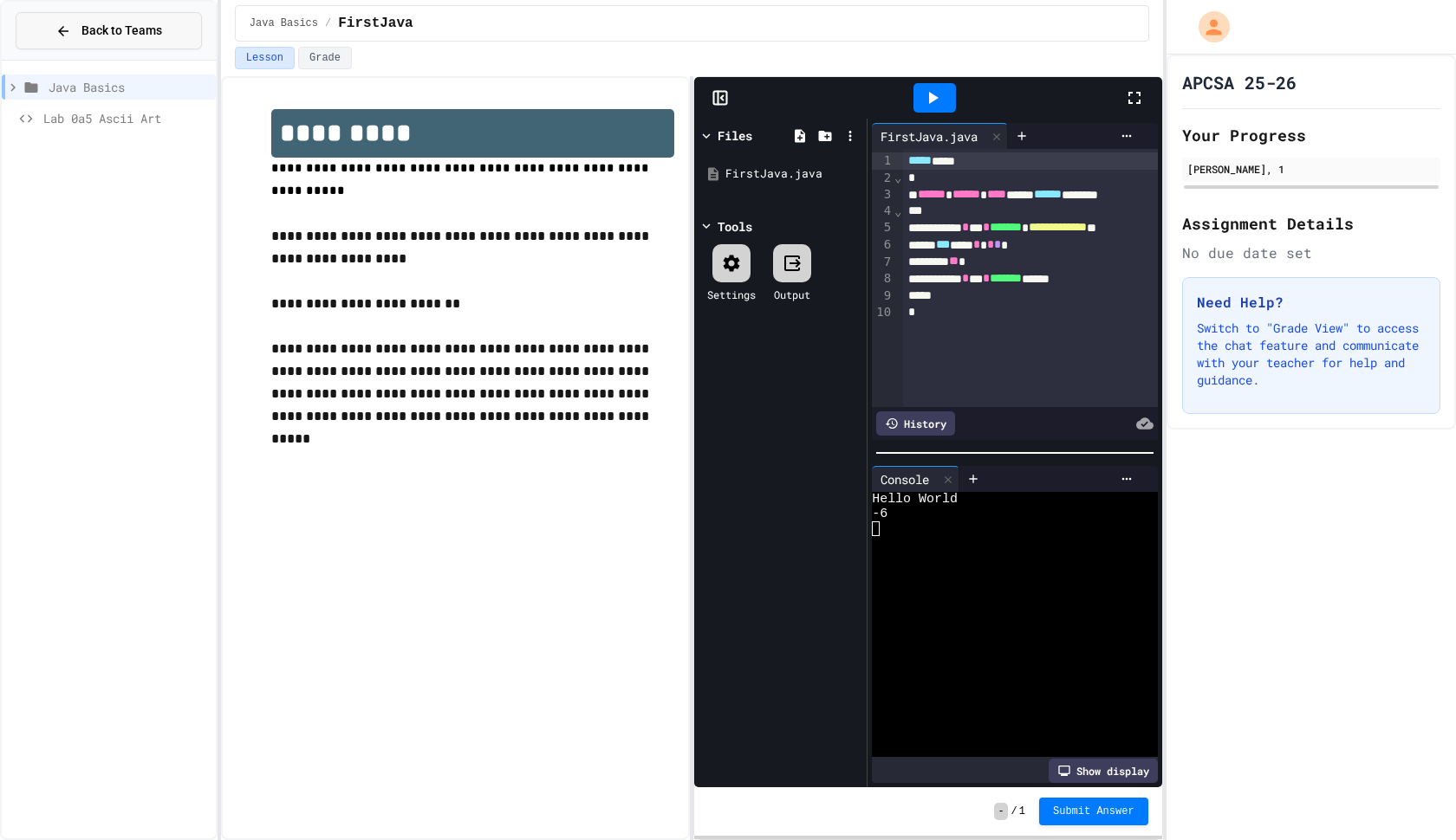
click at [76, 33] on div "Back to Teams" at bounding box center [108, 31] width 106 height 18
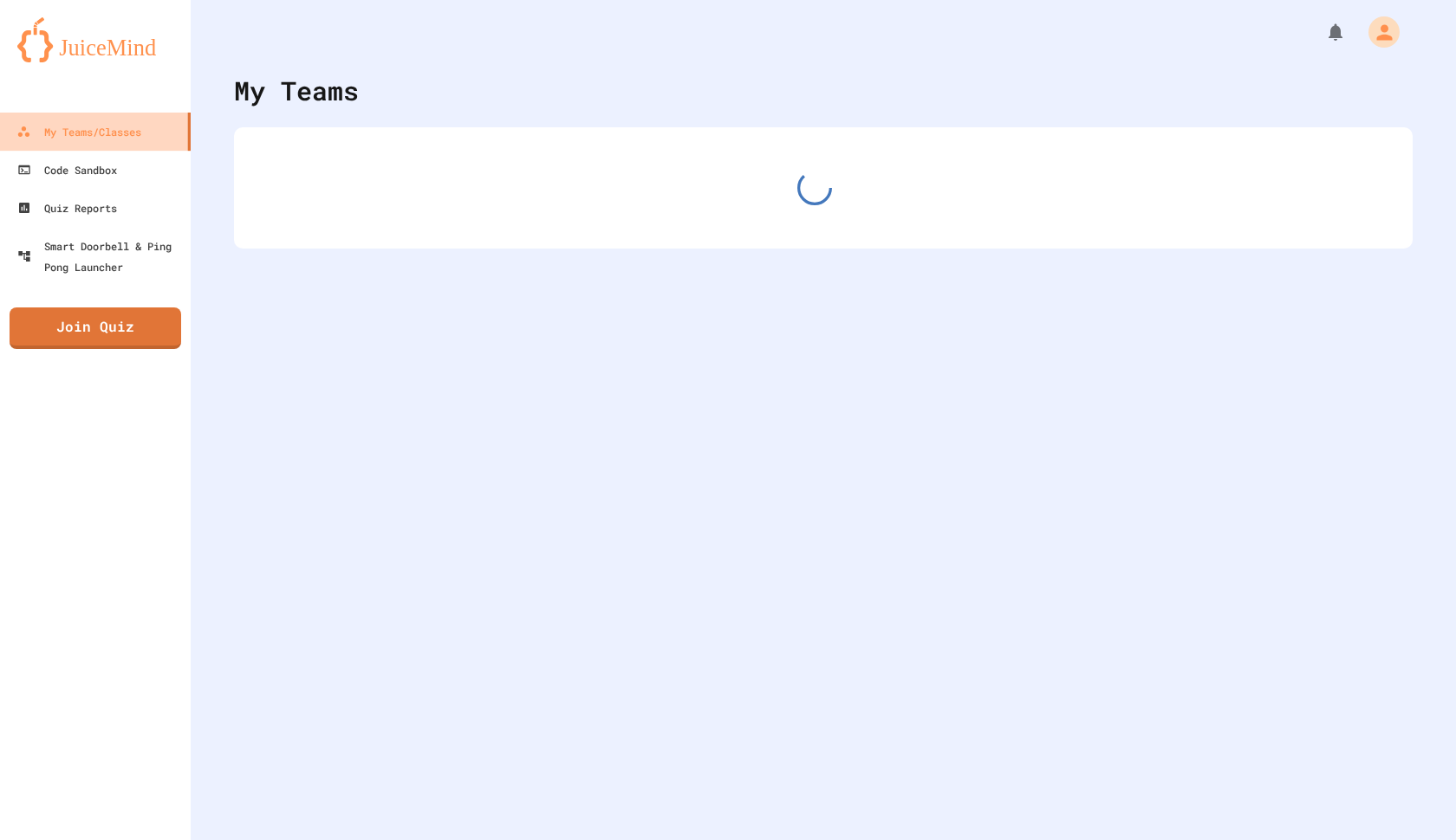
click at [118, 115] on link "My Teams/Classes" at bounding box center [95, 132] width 191 height 38
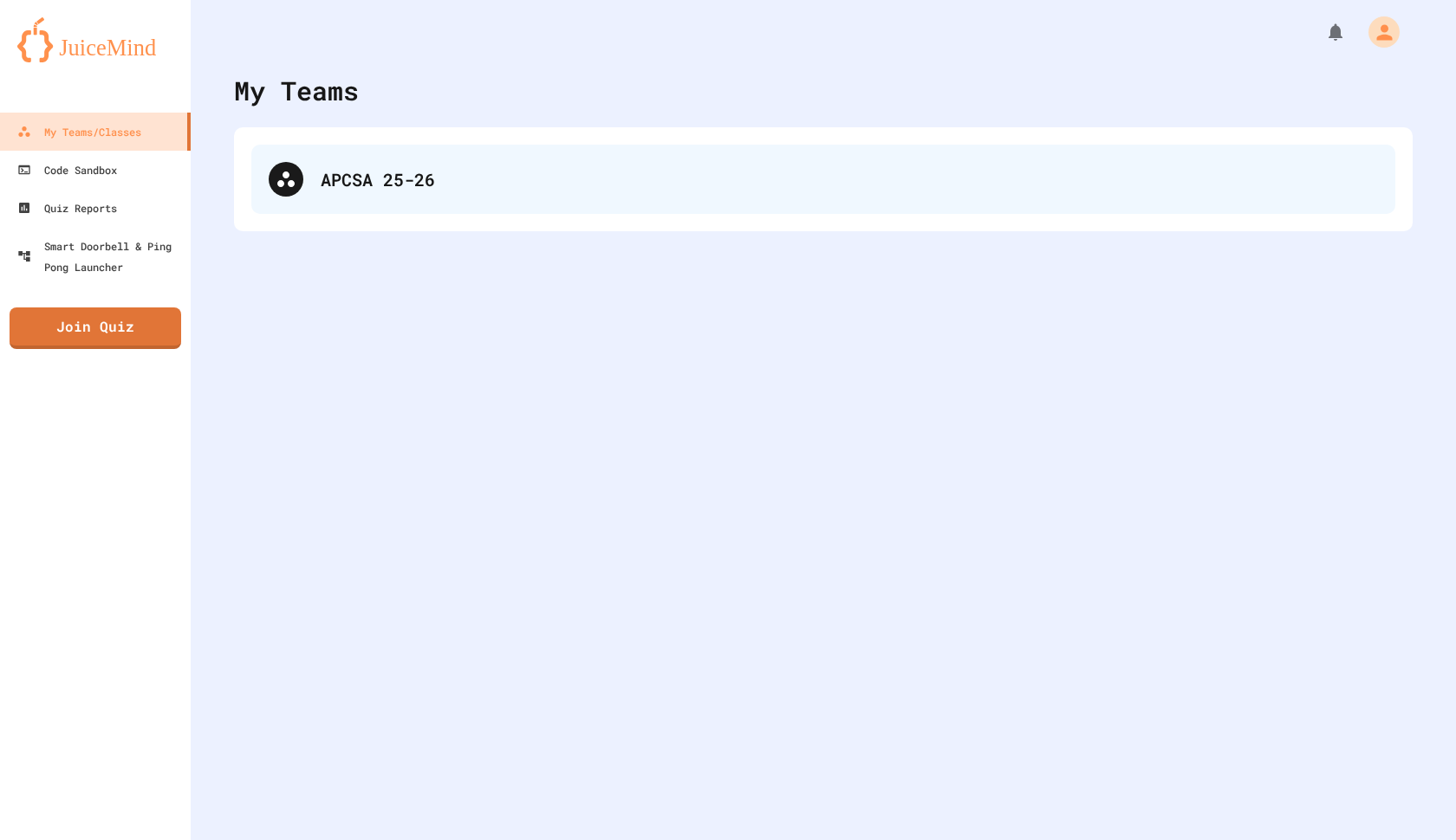
click at [334, 167] on div "APCSA 25-26" at bounding box center [849, 179] width 1058 height 26
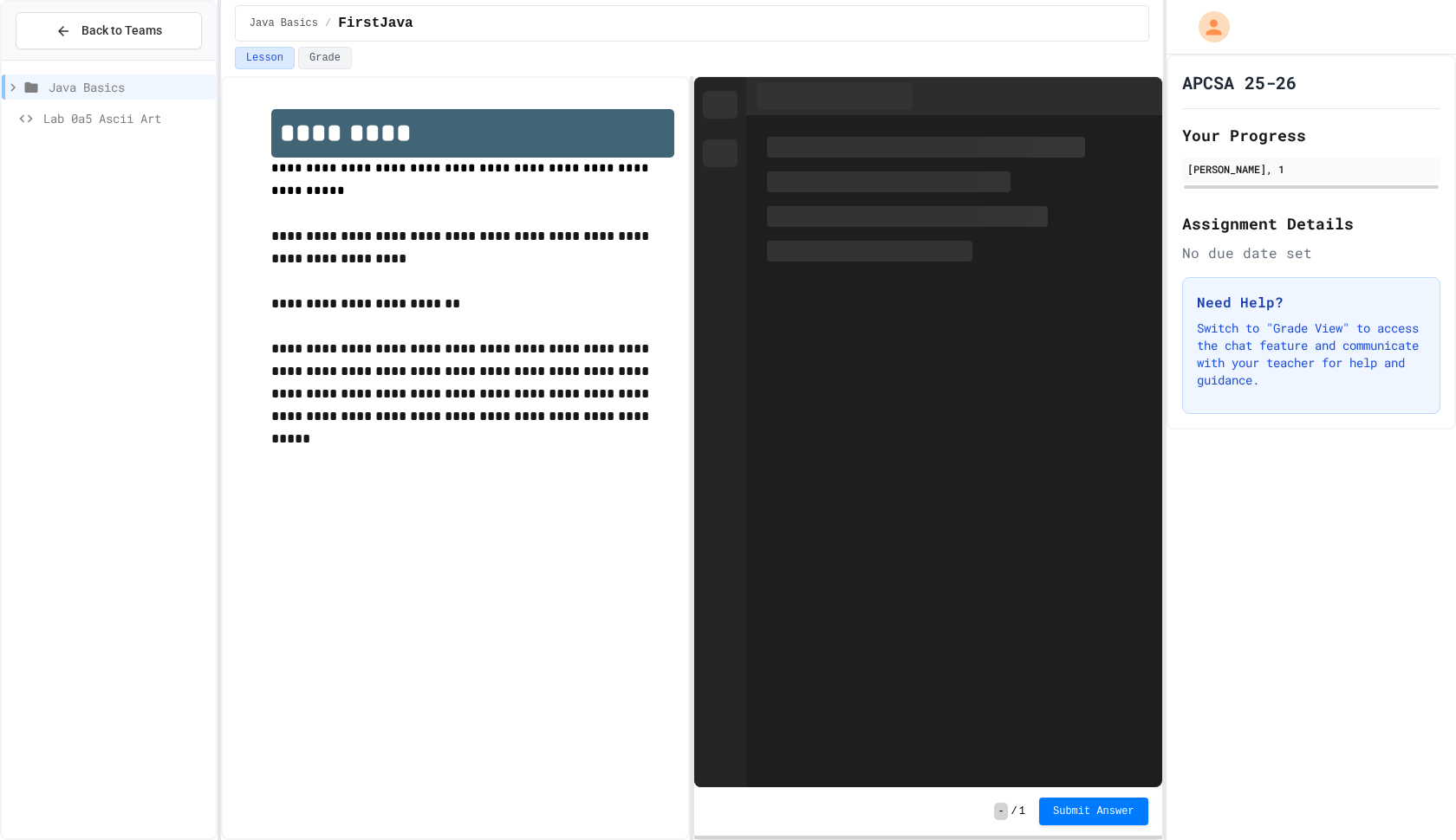
click at [146, 123] on span "Lab 0a5 Ascii Art" at bounding box center [125, 118] width 166 height 18
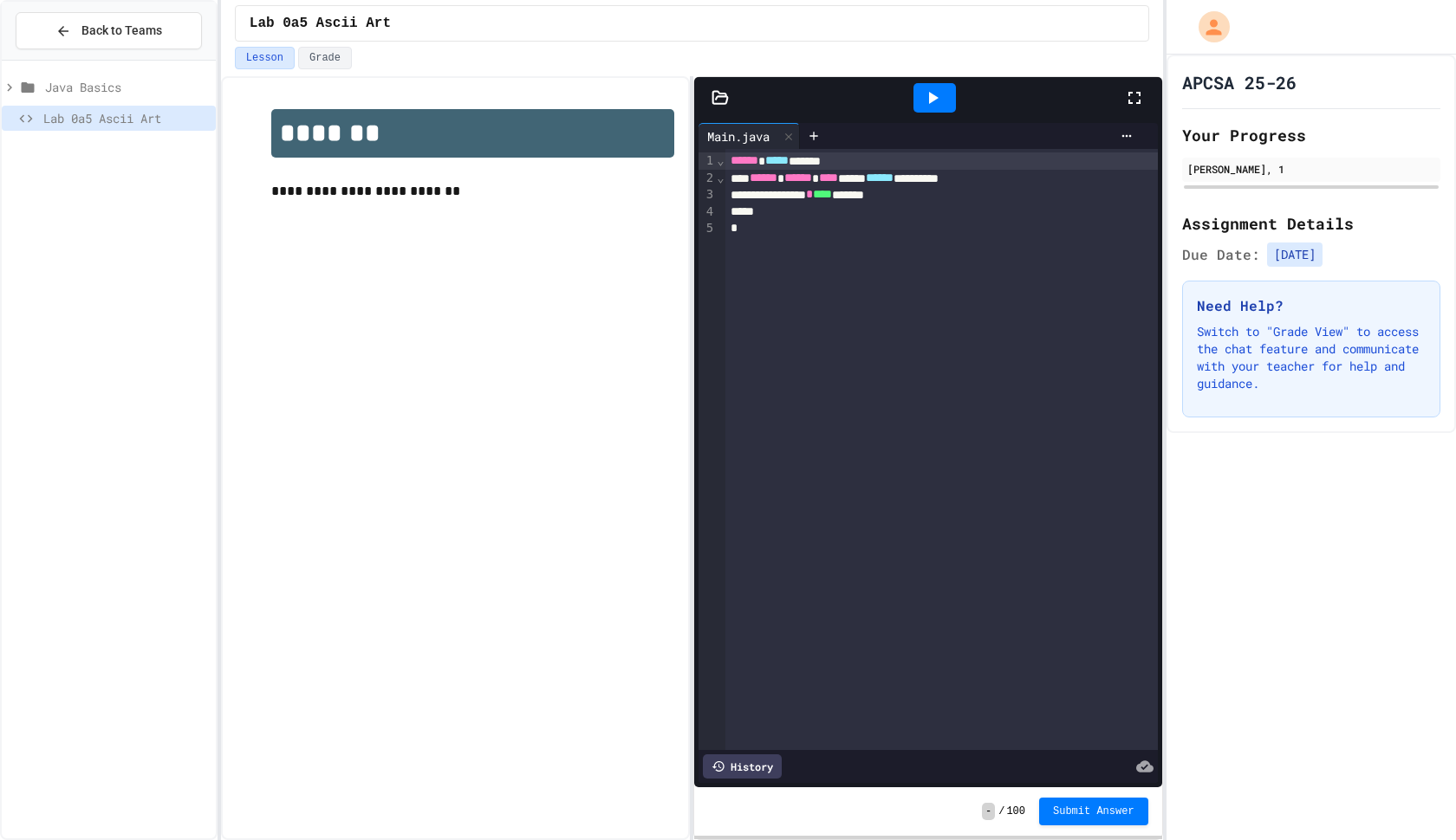
click at [784, 203] on div "********* * **** *******" at bounding box center [942, 195] width 433 height 17
click at [953, 95] on div at bounding box center [934, 98] width 42 height 30
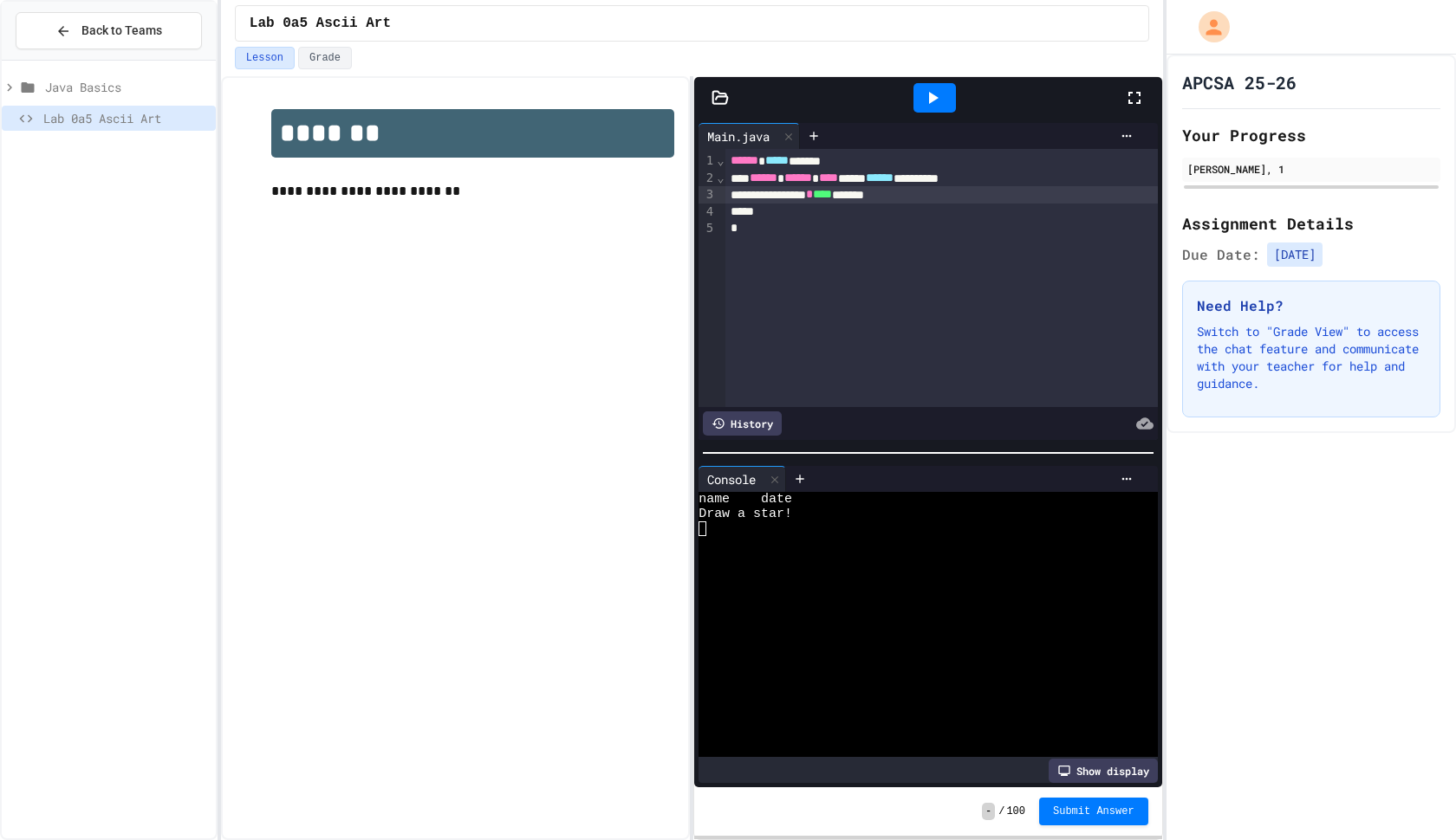
click at [1096, 776] on div "Show display" at bounding box center [1104, 770] width 109 height 24
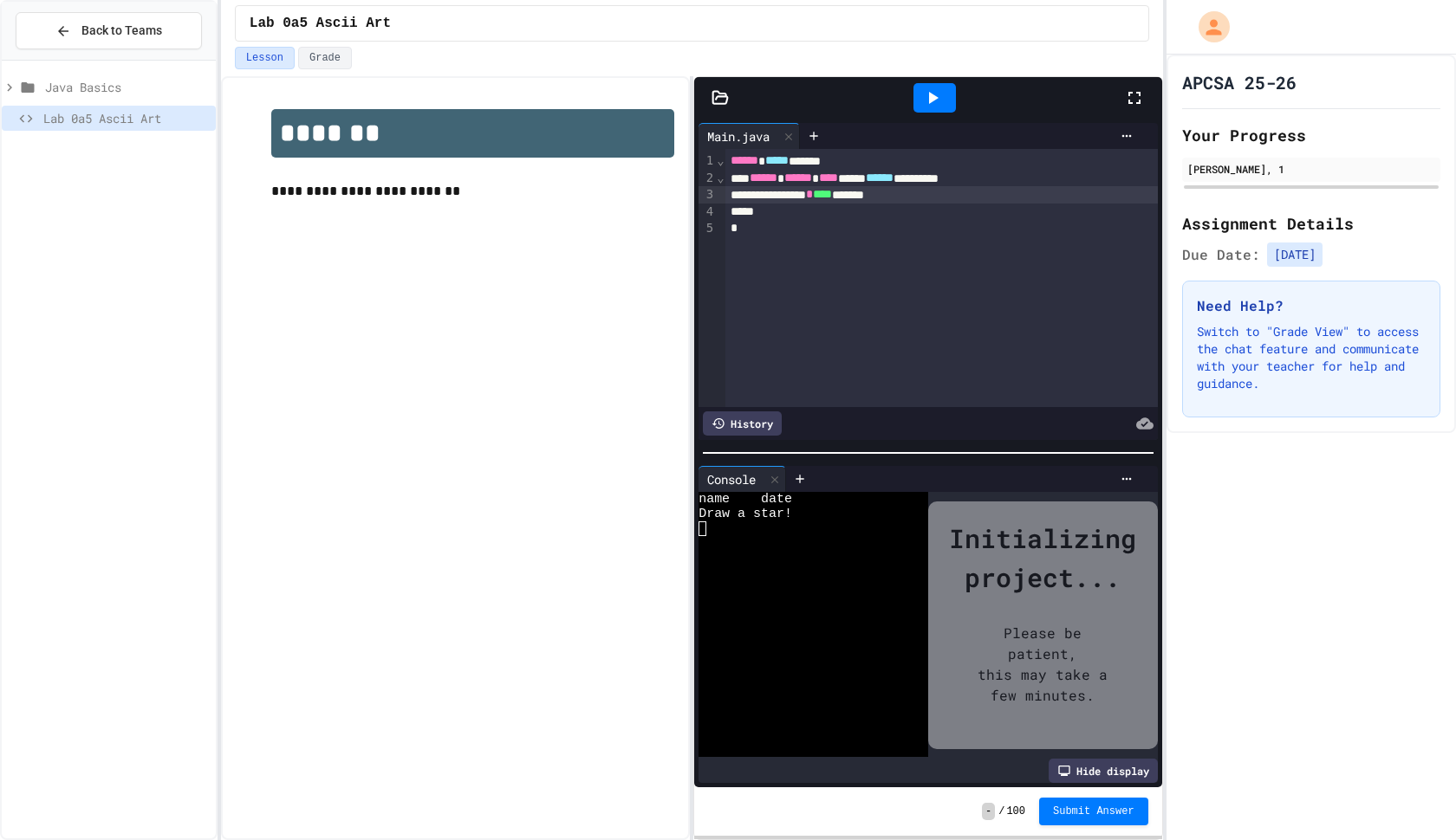
click at [1023, 618] on div "Please be patient, this may take a few minutes." at bounding box center [1043, 664] width 195 height 135
click at [784, 526] on div at bounding box center [804, 528] width 211 height 14
click at [1123, 774] on div "Hide display" at bounding box center [1104, 770] width 109 height 24
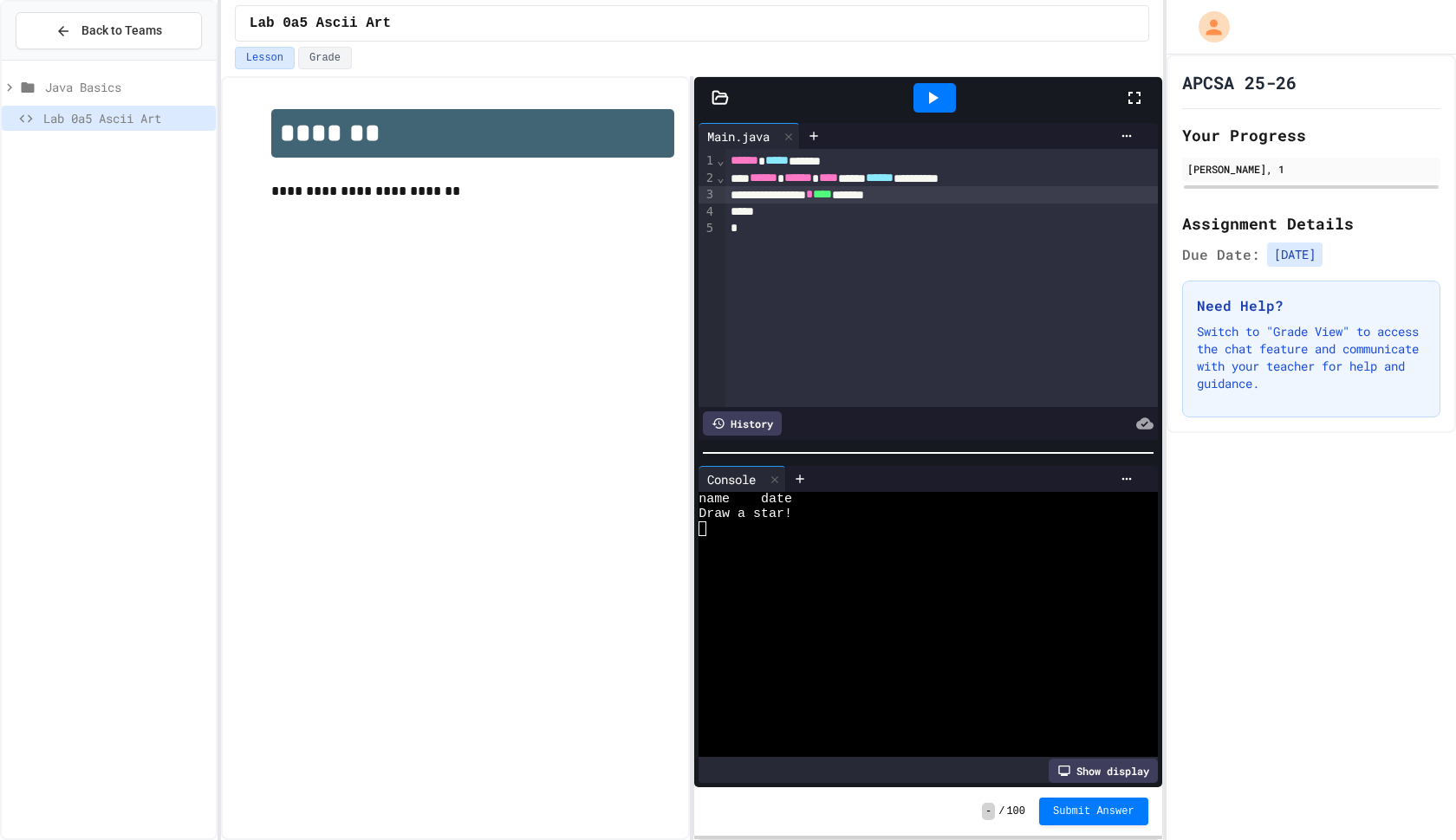
click at [717, 99] on icon at bounding box center [720, 97] width 14 height 12
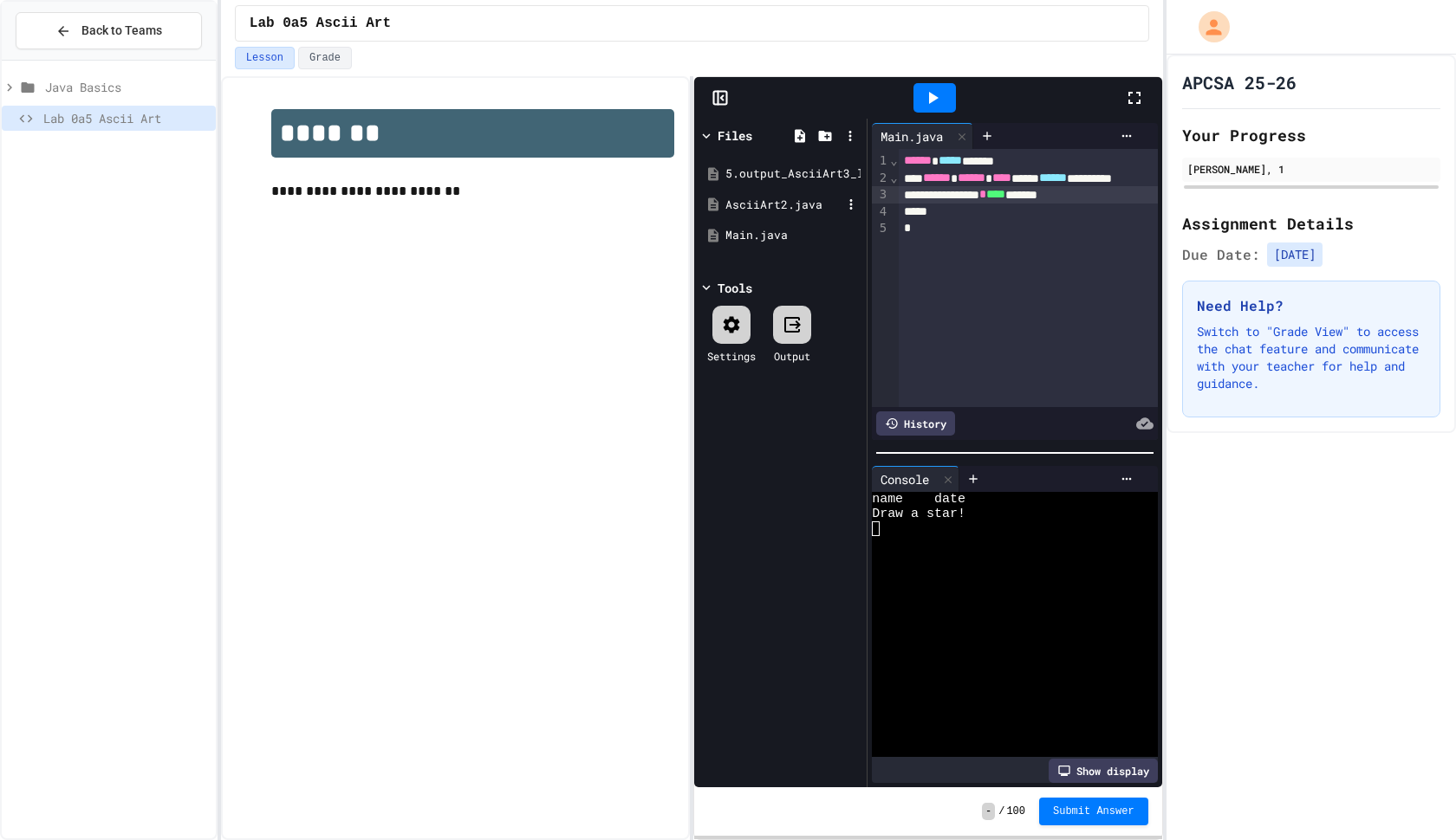
click at [761, 197] on div "AsciiArt2.java" at bounding box center [783, 206] width 116 height 17
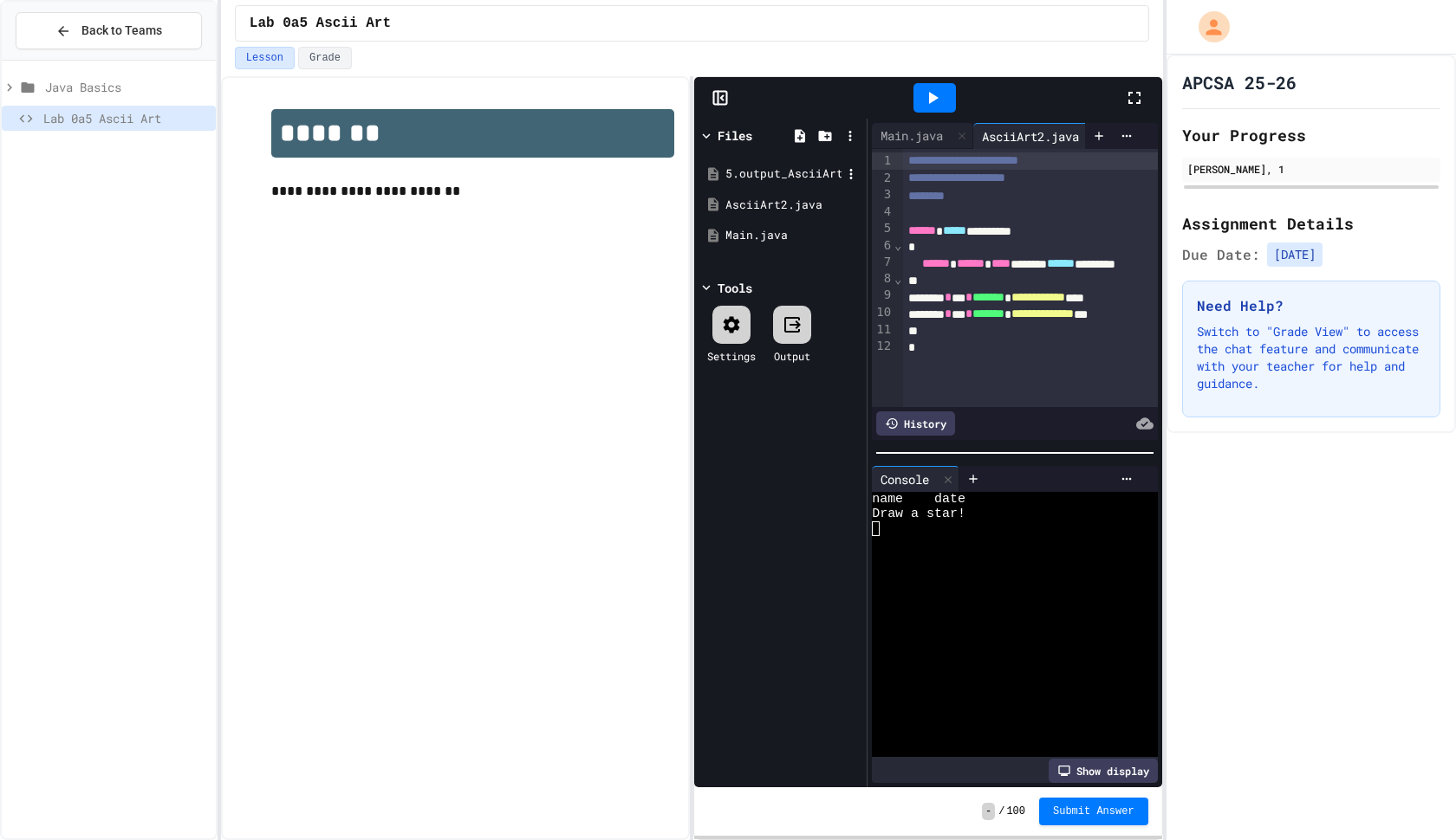
click at [772, 166] on div "5.output_AsciiArt3_lab_java_aplus.pdf" at bounding box center [783, 174] width 116 height 17
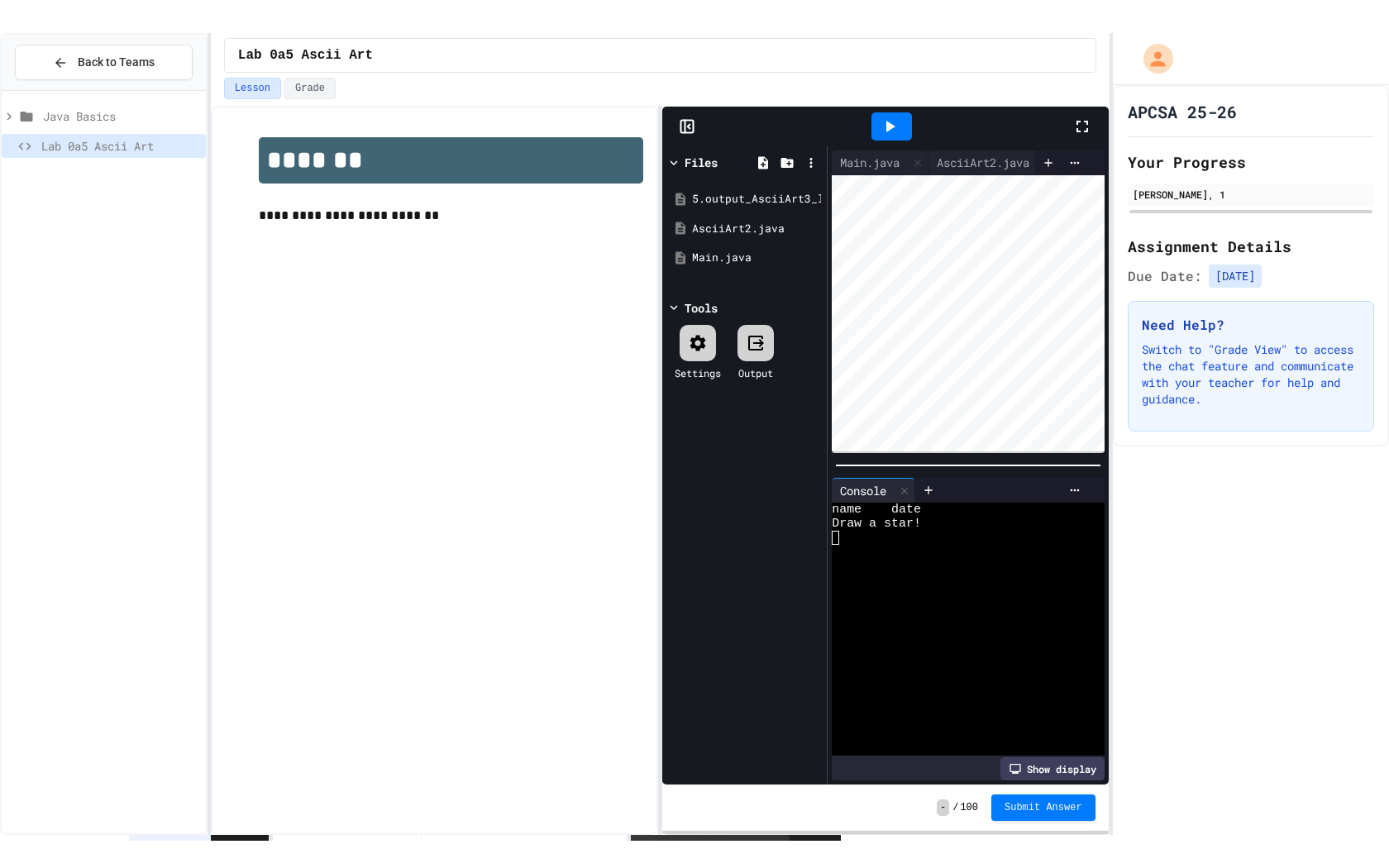
scroll to position [379, 0]
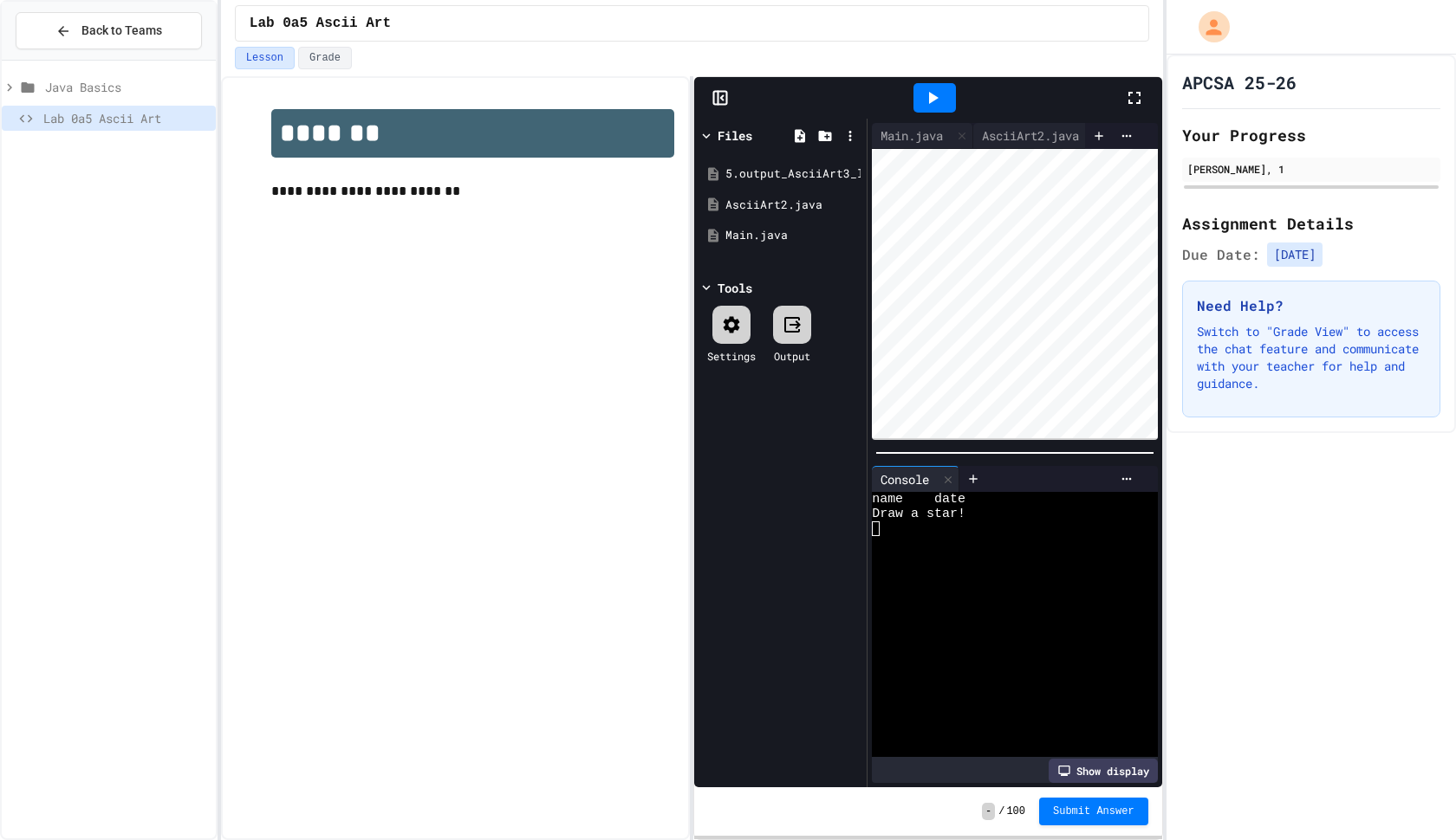
click at [1140, 99] on icon at bounding box center [1134, 98] width 12 height 12
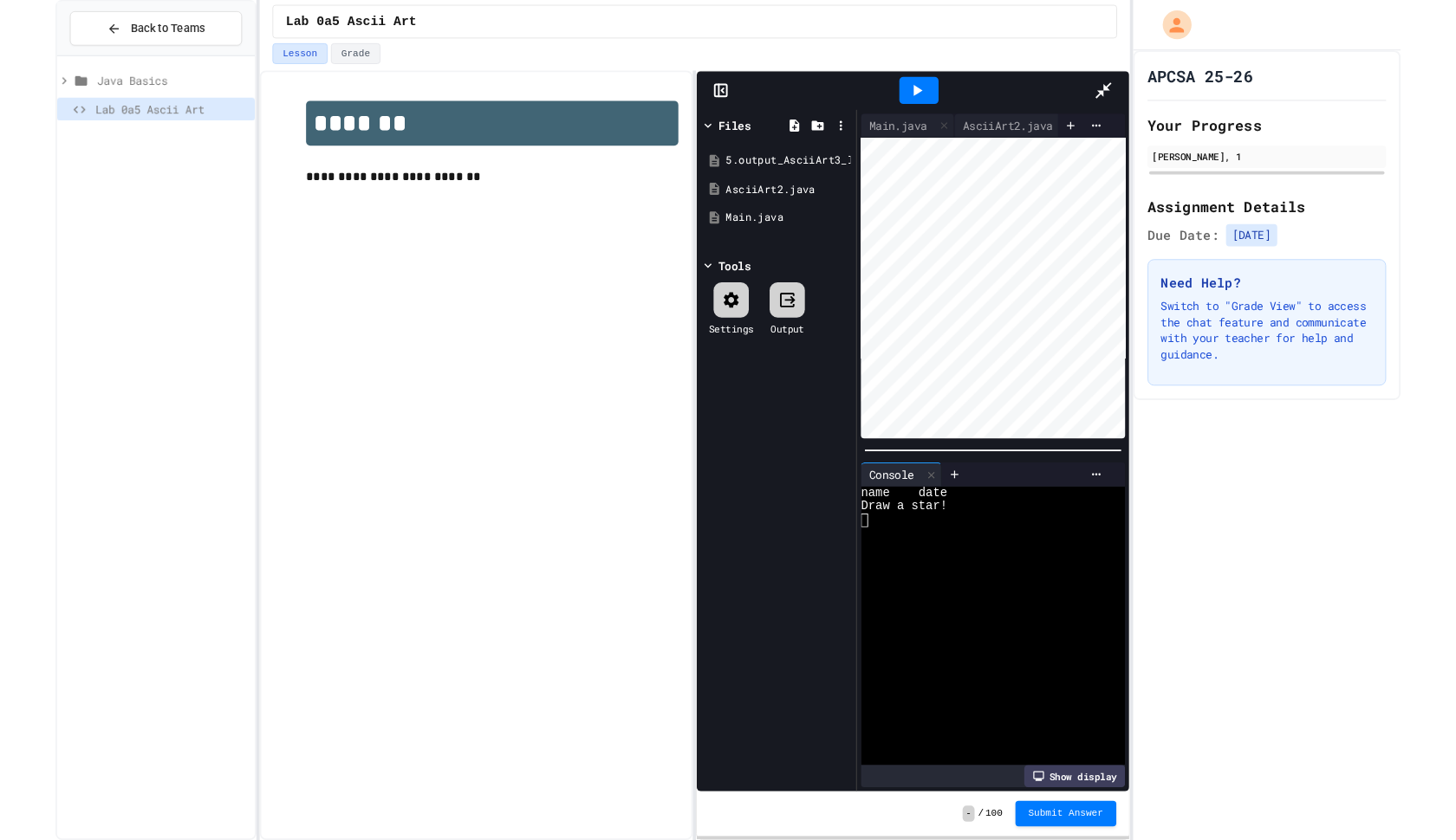
scroll to position [0, 0]
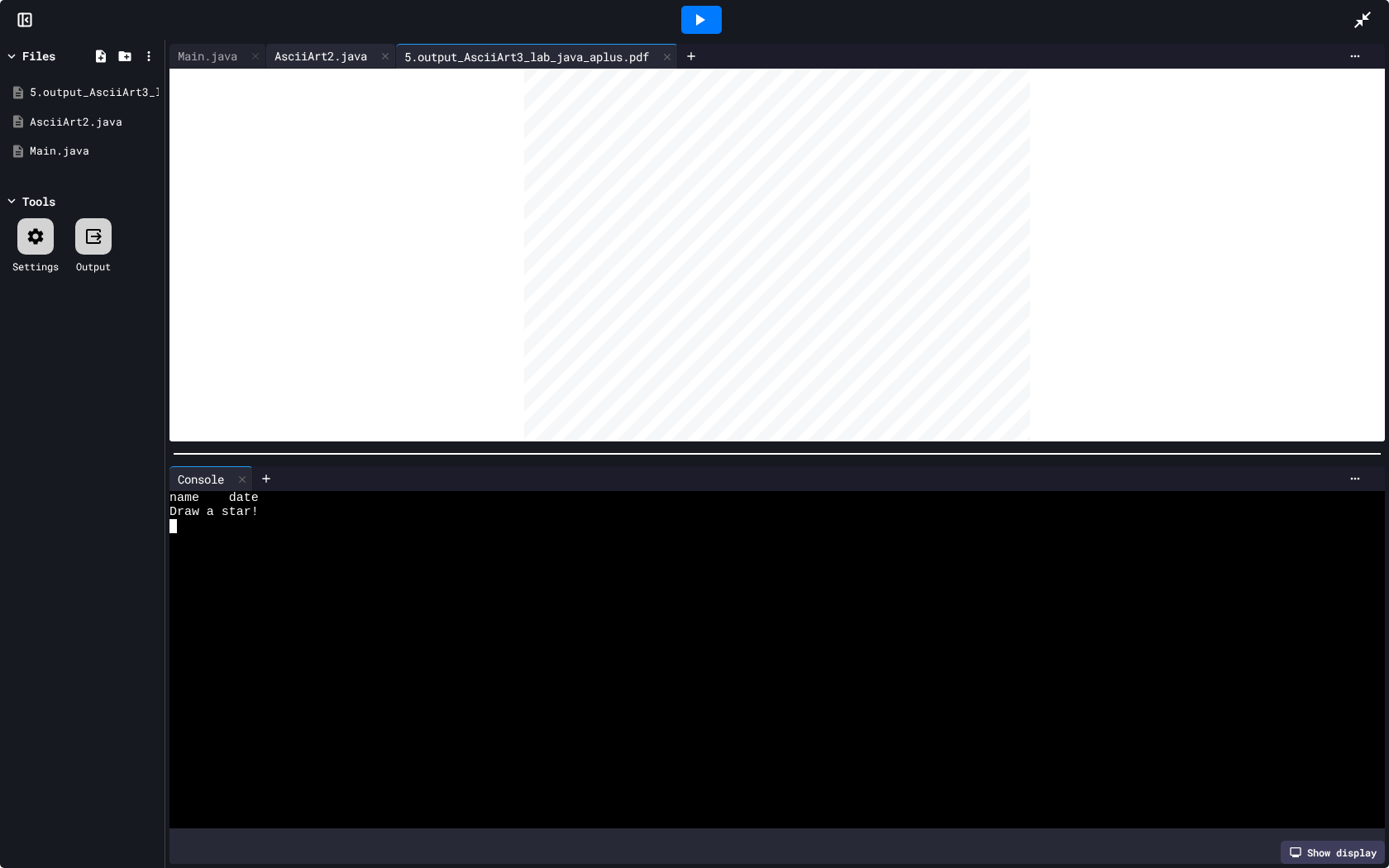
click at [360, 56] on div "AsciiArt2.java" at bounding box center [321, 56] width 110 height 17
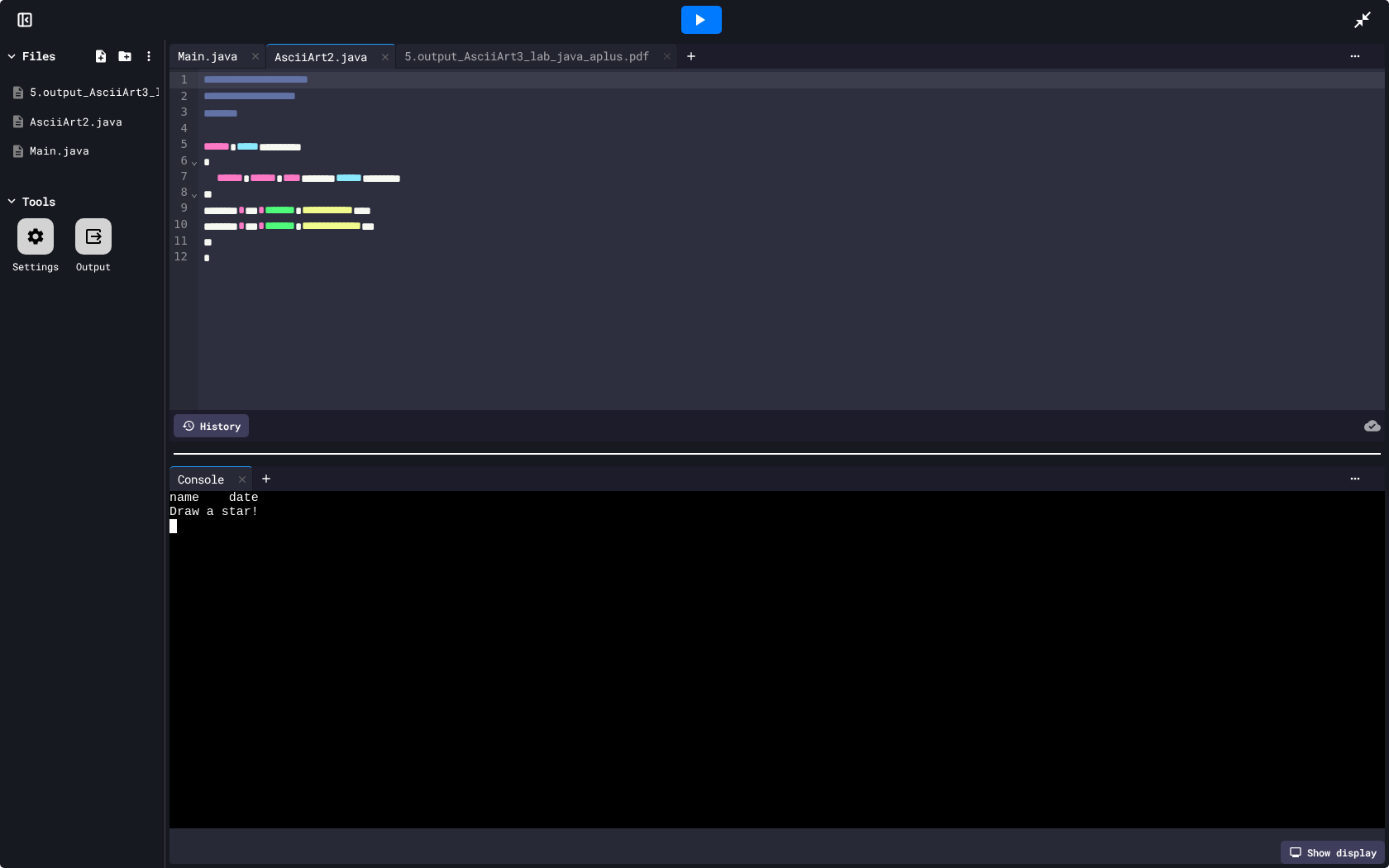
click at [216, 61] on div "Main.java" at bounding box center [207, 56] width 76 height 17
